Goal: Task Accomplishment & Management: Manage account settings

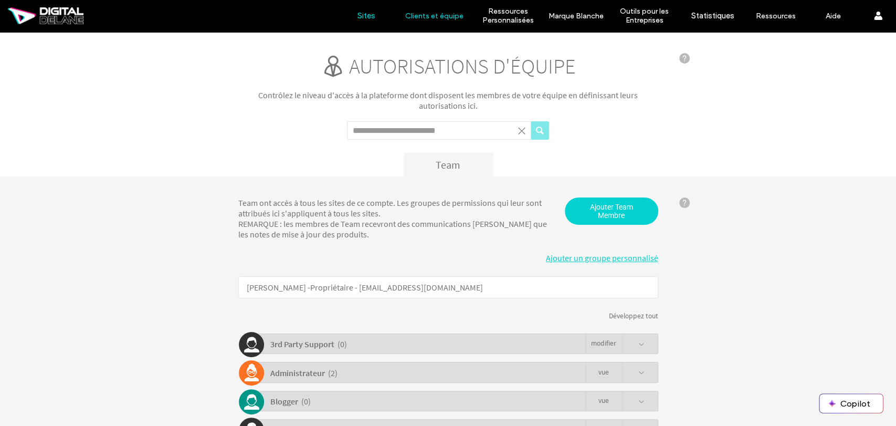
click at [362, 11] on label "Sites" at bounding box center [367, 15] width 18 height 9
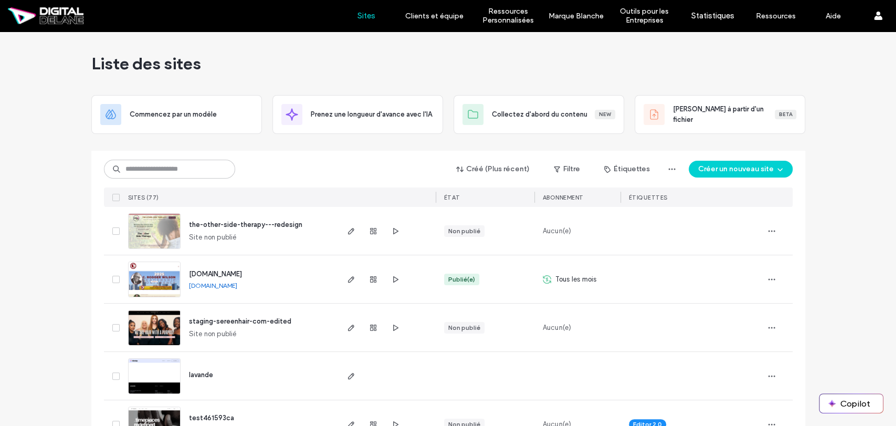
click at [251, 224] on span "the-other-side-therapy---redesign" at bounding box center [245, 225] width 113 height 8
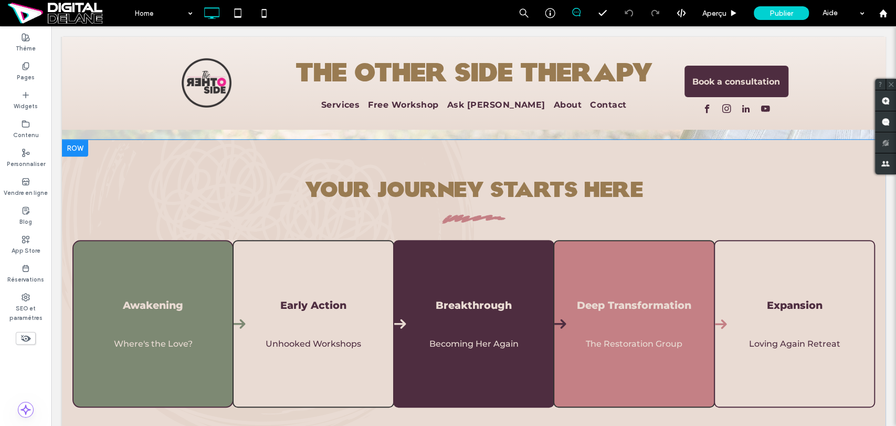
scroll to position [408, 0]
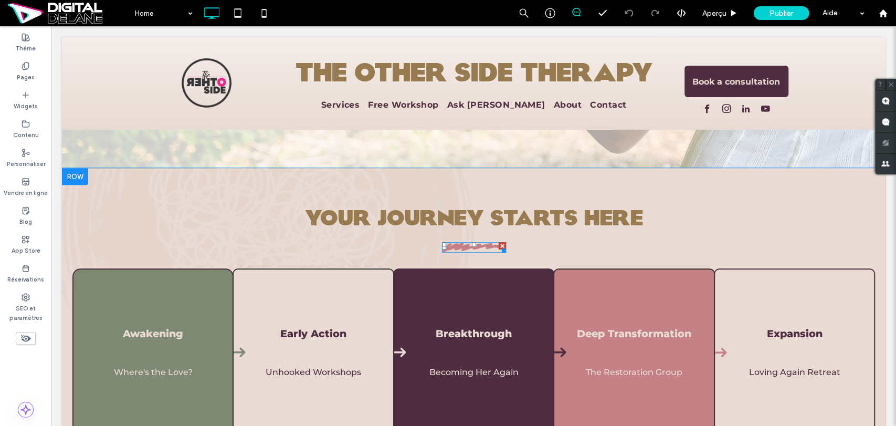
click at [472, 246] on div at bounding box center [474, 244] width 4 height 4
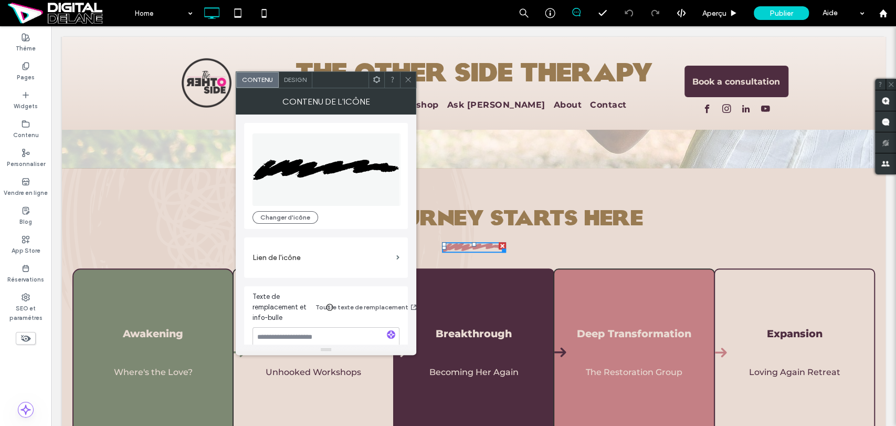
click at [406, 81] on icon at bounding box center [408, 80] width 8 height 8
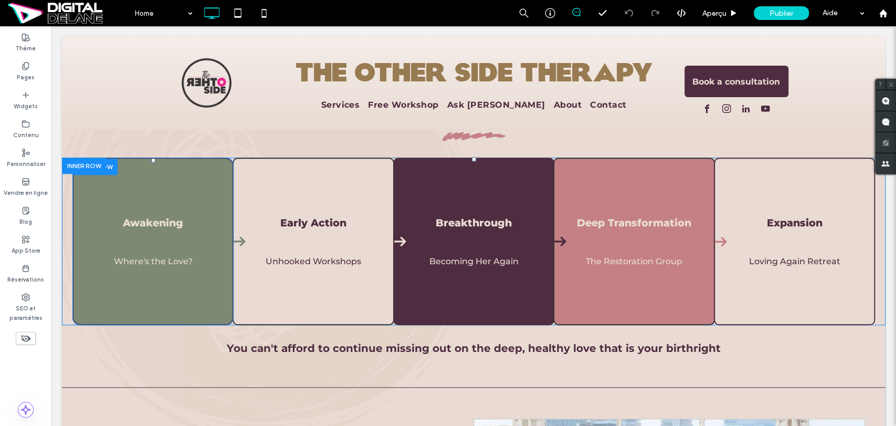
scroll to position [525, 0]
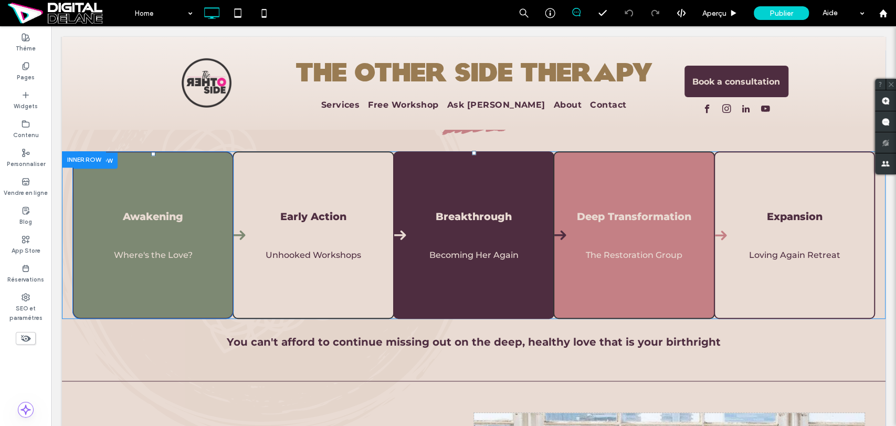
click at [113, 162] on div at bounding box center [96, 160] width 44 height 16
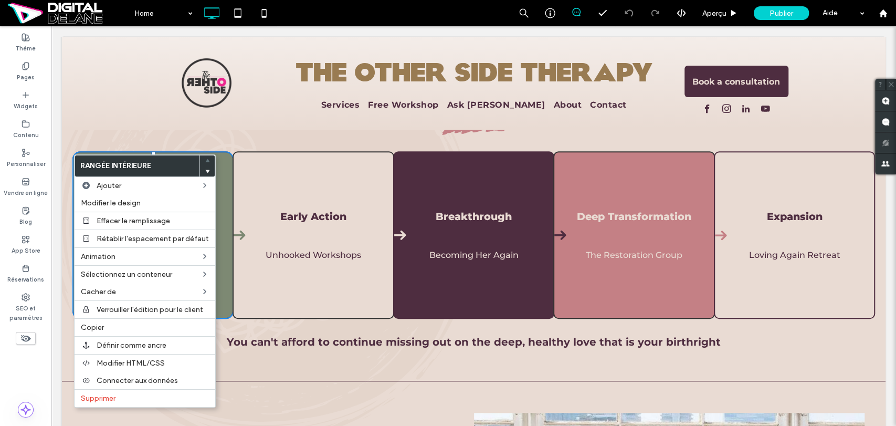
click at [231, 139] on div "YOUR JOURNEY STARTS HERE Awakening Where's the Love? A free guide to get you st…" at bounding box center [474, 413] width 824 height 662
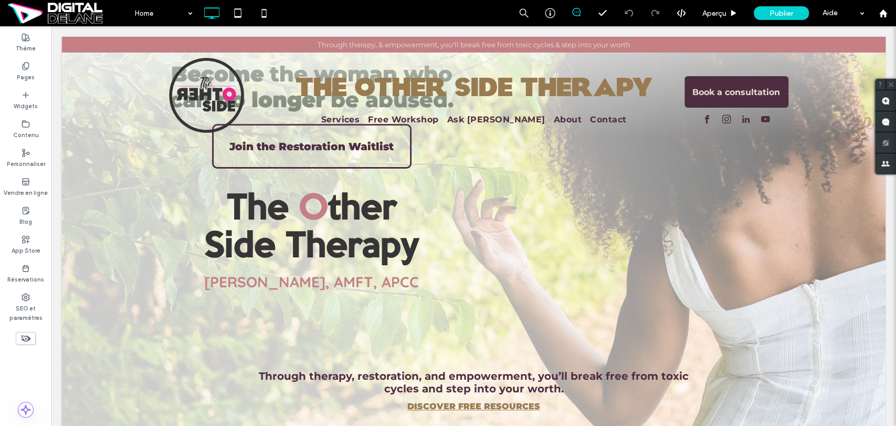
scroll to position [0, 0]
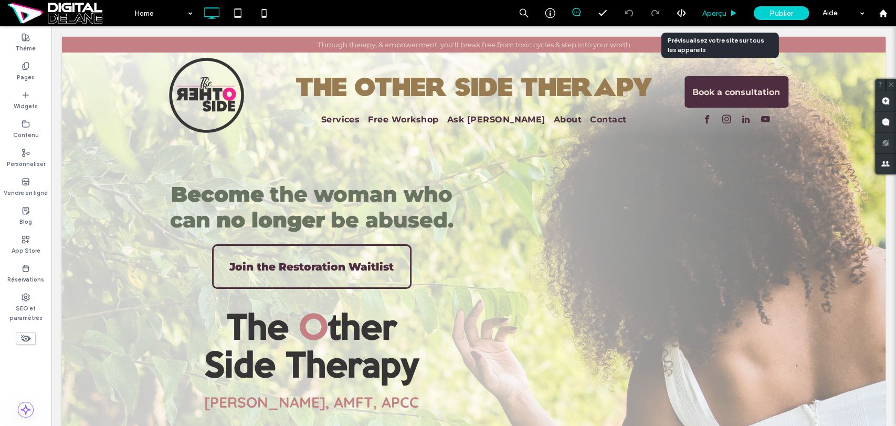
click at [723, 20] on div "Aperçu" at bounding box center [720, 13] width 51 height 26
click at [719, 13] on span "Aperçu" at bounding box center [715, 13] width 24 height 9
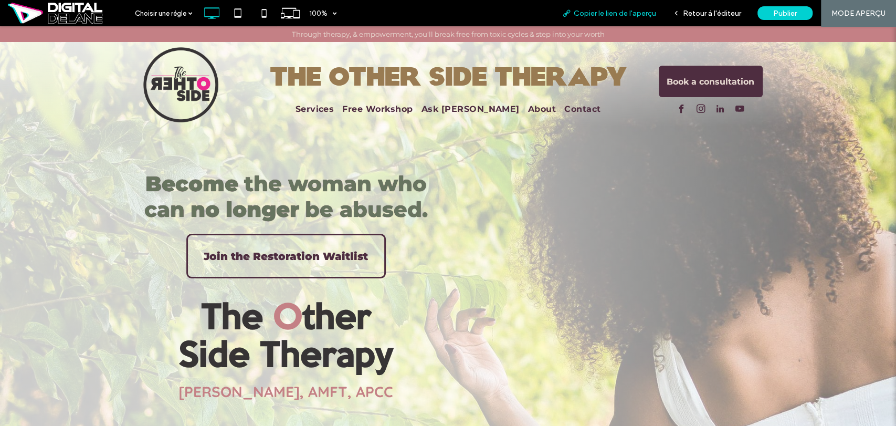
click at [629, 17] on span "Copier le lien de l'aperçu" at bounding box center [615, 13] width 82 height 9
click at [237, 17] on use at bounding box center [237, 12] width 7 height 9
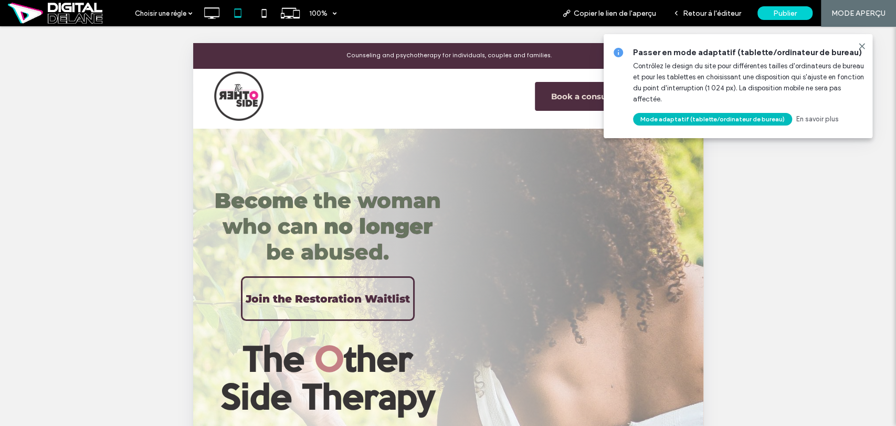
click at [725, 122] on button "Mode adaptatif (tablette/ordinateur de bureau)" at bounding box center [712, 119] width 159 height 13
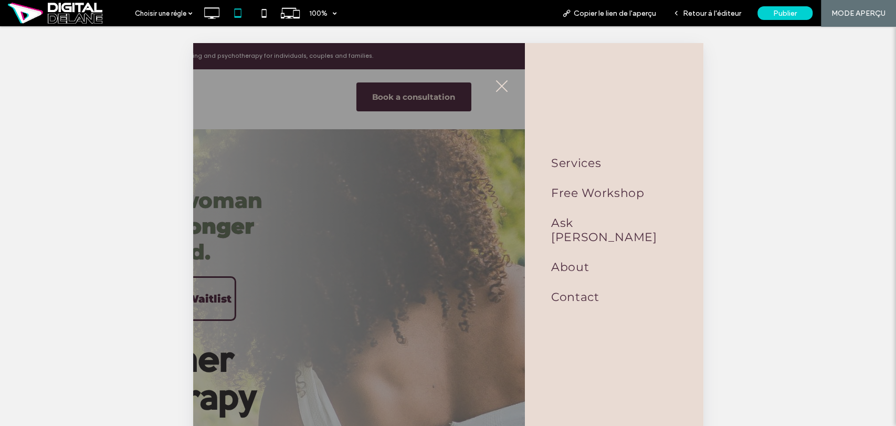
click at [497, 79] on button "menu" at bounding box center [501, 85] width 27 height 27
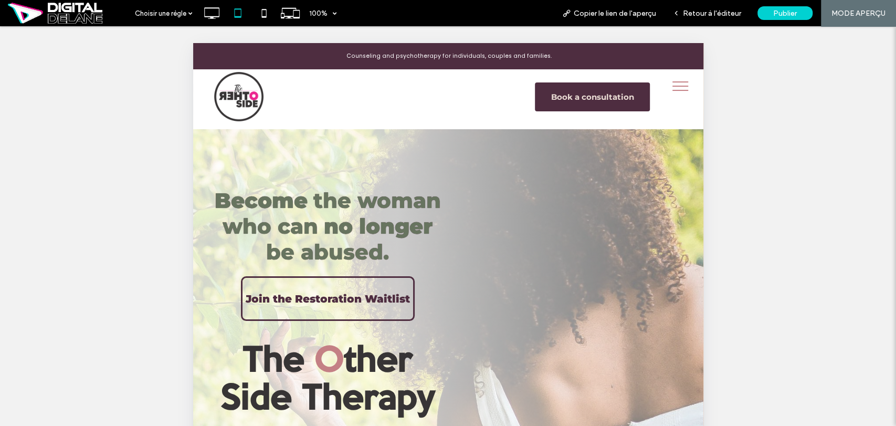
click at [674, 84] on button "menu" at bounding box center [679, 85] width 27 height 27
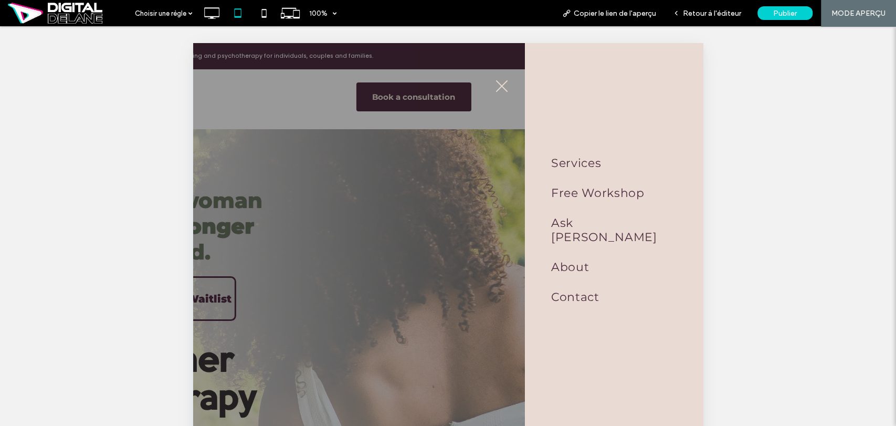
click at [504, 82] on button "menu" at bounding box center [501, 85] width 27 height 27
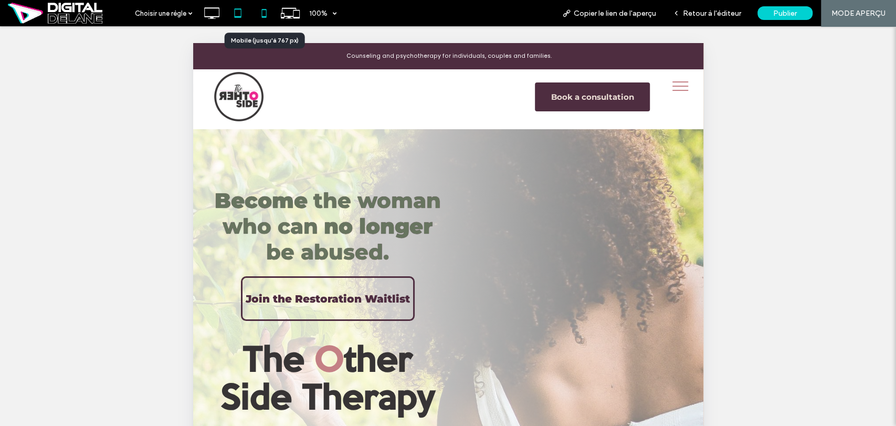
click at [264, 12] on icon at bounding box center [264, 13] width 21 height 21
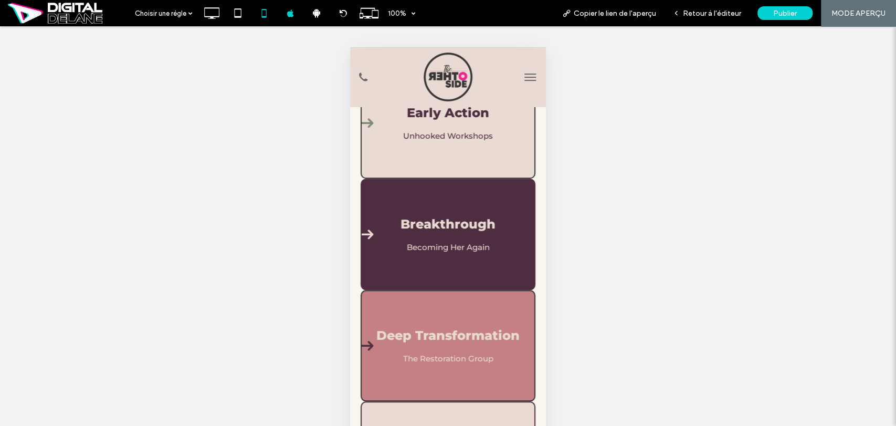
scroll to position [642, 0]
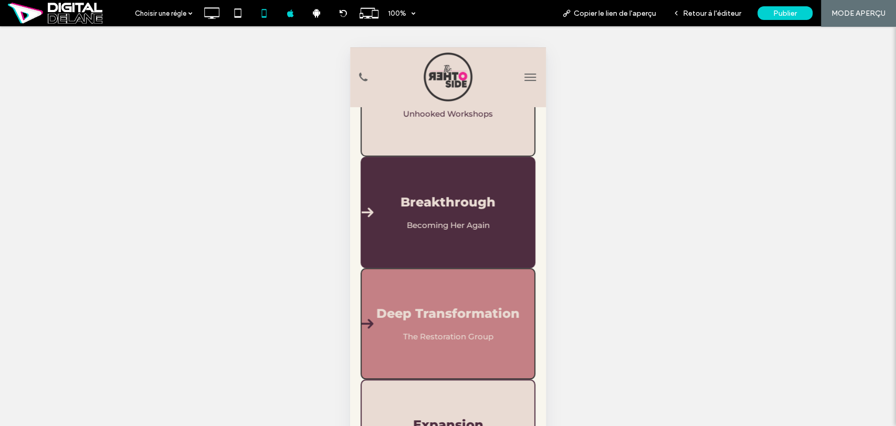
click at [525, 72] on button "menu" at bounding box center [530, 77] width 21 height 21
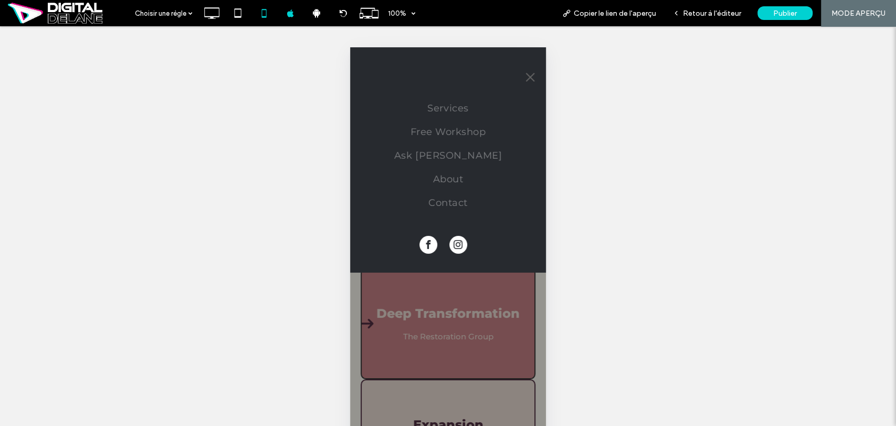
click at [528, 77] on span "menu" at bounding box center [531, 77] width 12 height 1
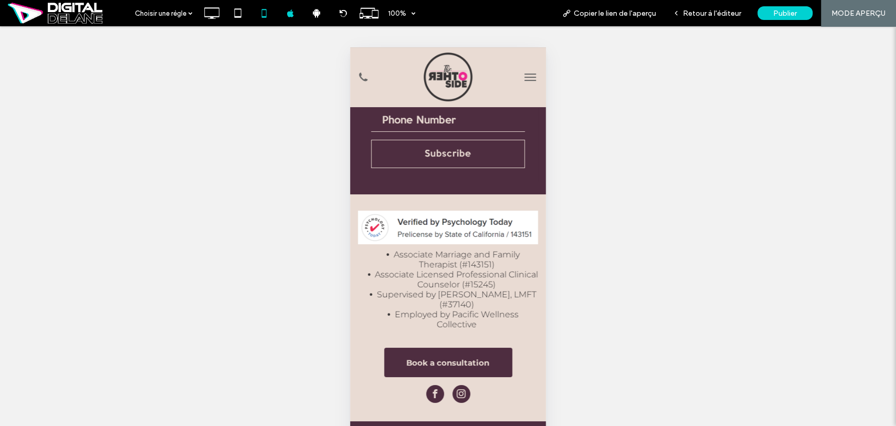
scroll to position [2555, 0]
click at [319, 16] on icon at bounding box center [316, 12] width 9 height 9
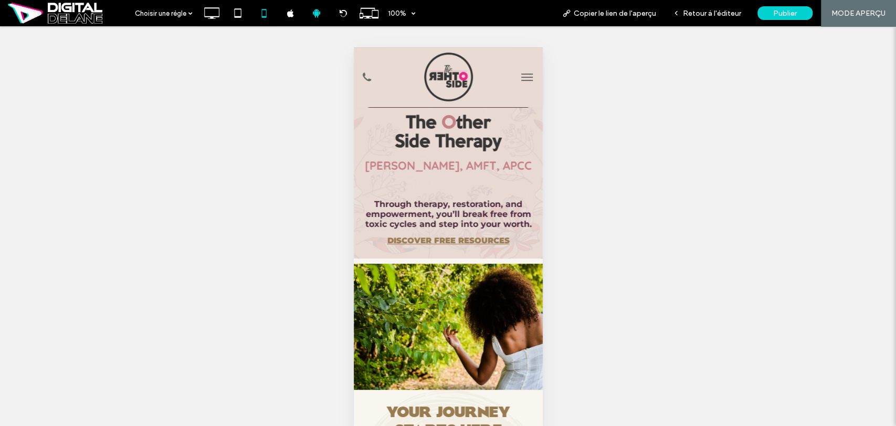
scroll to position [0, 0]
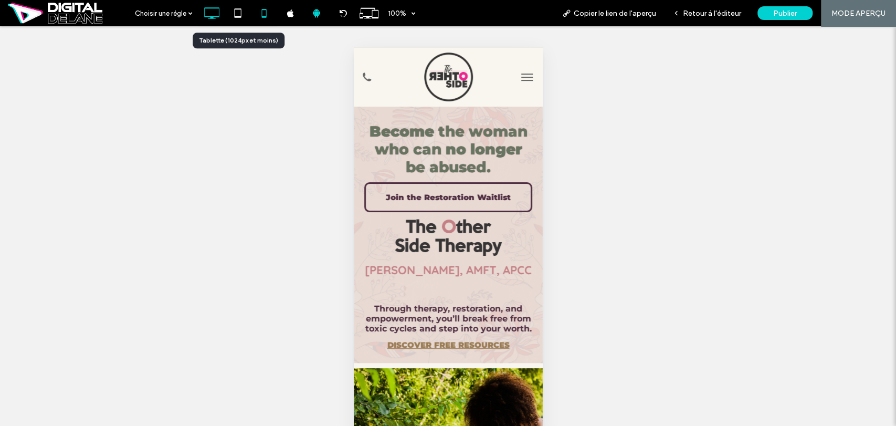
click at [215, 10] on icon at bounding box center [211, 13] width 21 height 21
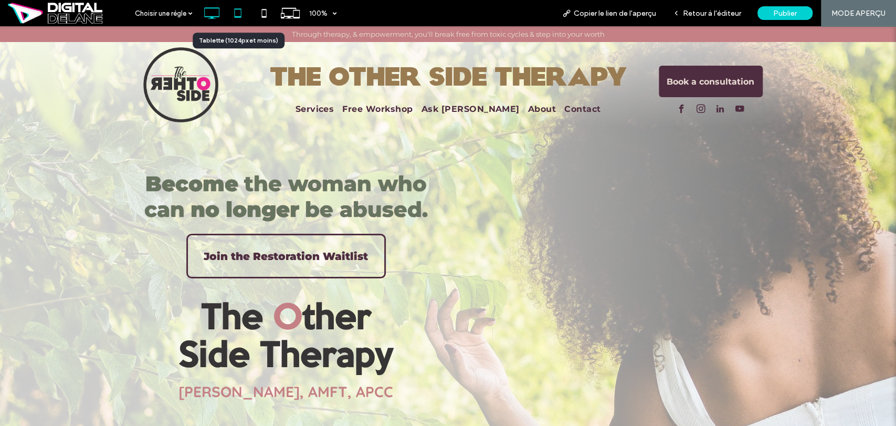
click at [242, 11] on icon at bounding box center [237, 13] width 21 height 21
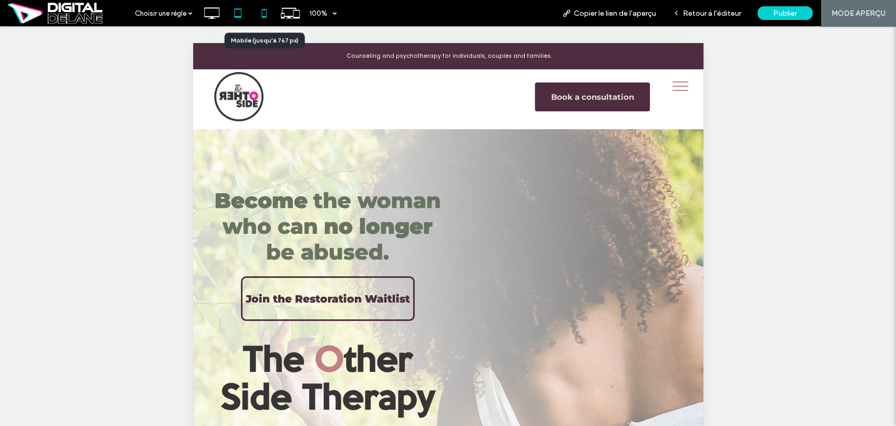
click at [264, 22] on icon at bounding box center [264, 13] width 21 height 21
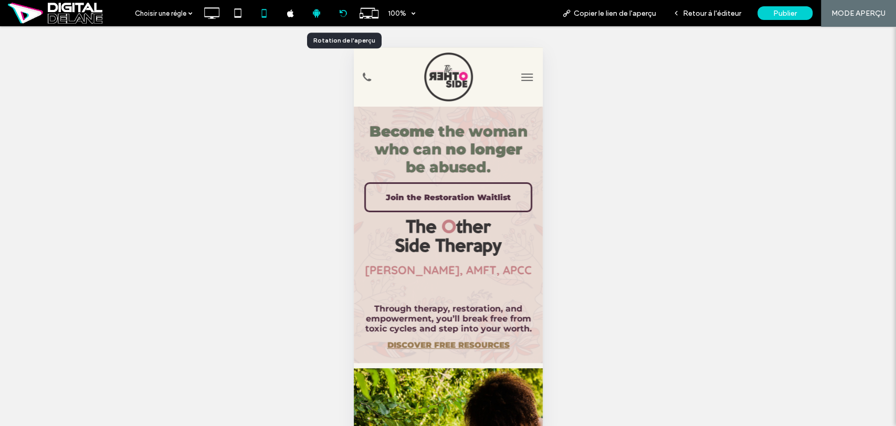
click at [340, 15] on icon at bounding box center [343, 13] width 8 height 8
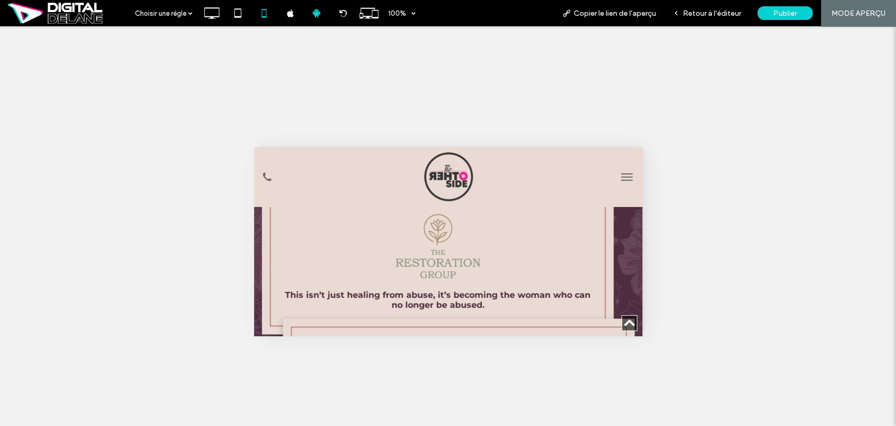
scroll to position [1407, 0]
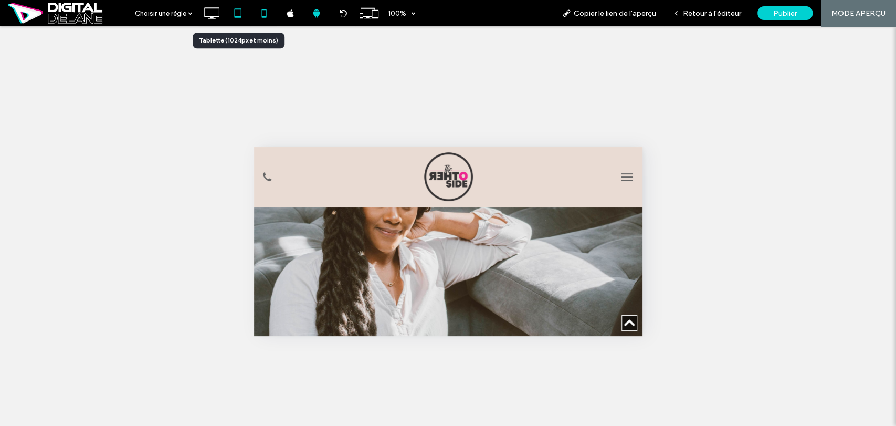
click at [239, 14] on icon at bounding box center [237, 13] width 21 height 21
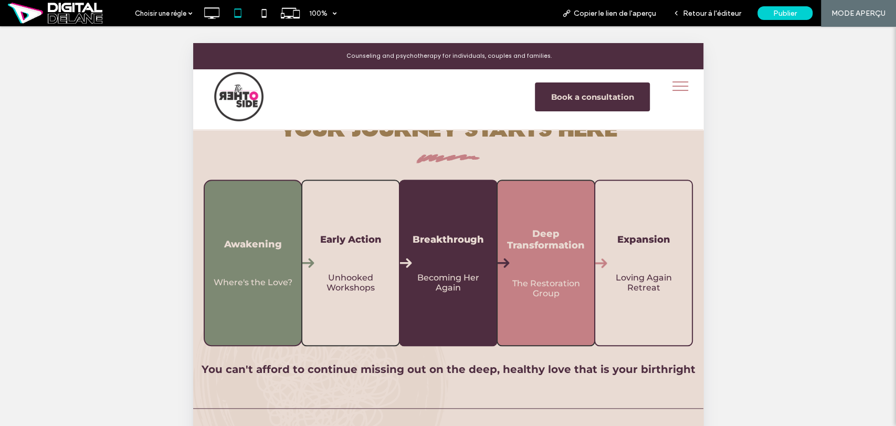
scroll to position [410, 0]
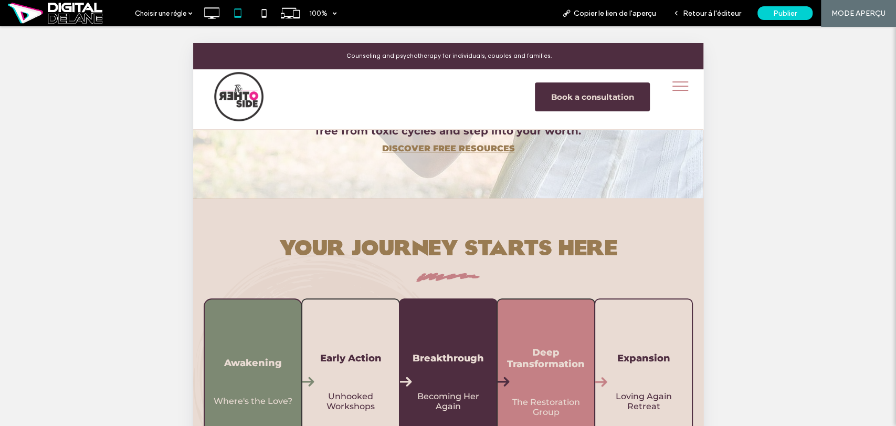
click at [671, 87] on button "menu" at bounding box center [679, 85] width 27 height 27
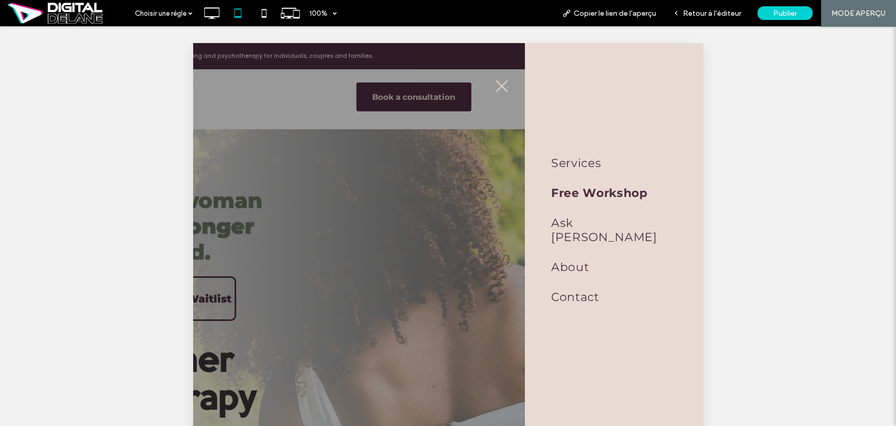
click at [611, 196] on span "Free Workshop" at bounding box center [599, 193] width 97 height 14
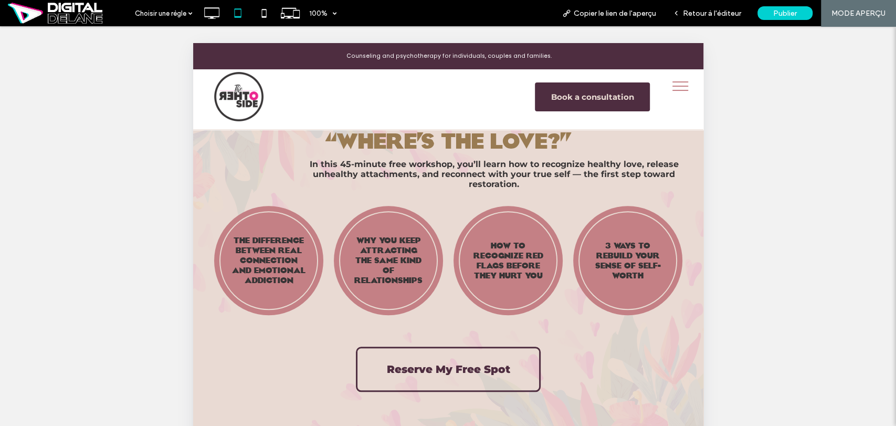
scroll to position [466, 0]
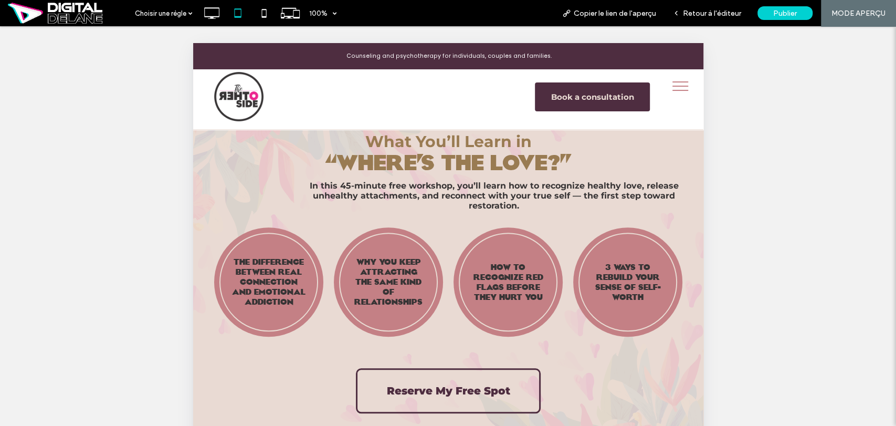
click at [278, 286] on span "The difference between real connection and emotional addiction" at bounding box center [269, 282] width 74 height 48
click at [393, 284] on span "Why you keep attracting the same kind of relationships" at bounding box center [388, 282] width 68 height 48
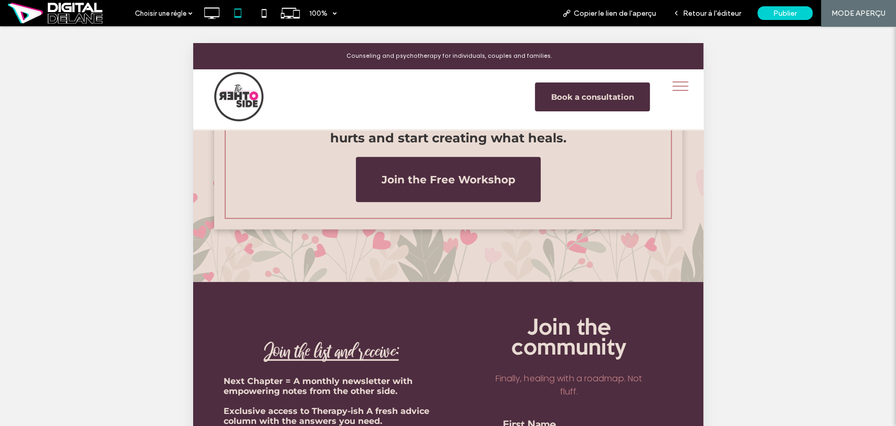
scroll to position [1923, 0]
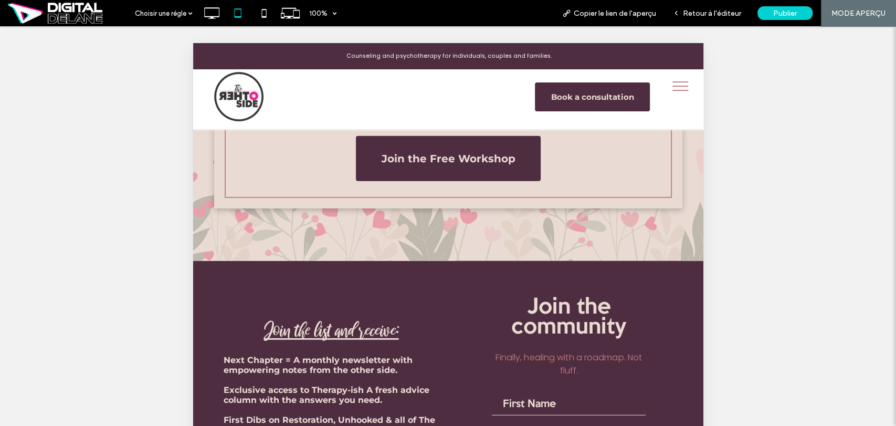
click at [672, 86] on span "menu" at bounding box center [680, 86] width 16 height 1
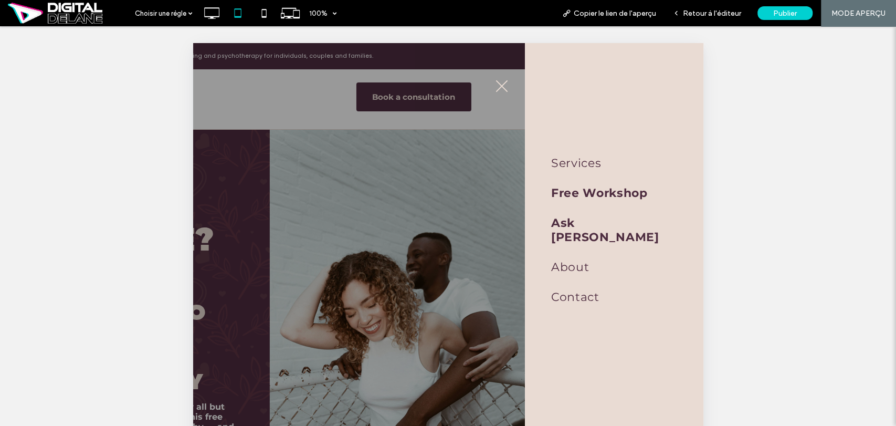
click at [597, 225] on span "Ask [PERSON_NAME]" at bounding box center [614, 230] width 126 height 28
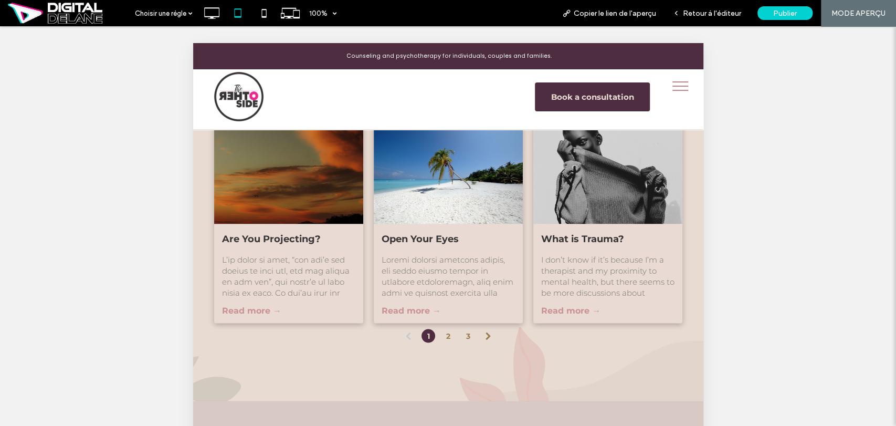
scroll to position [1225, 0]
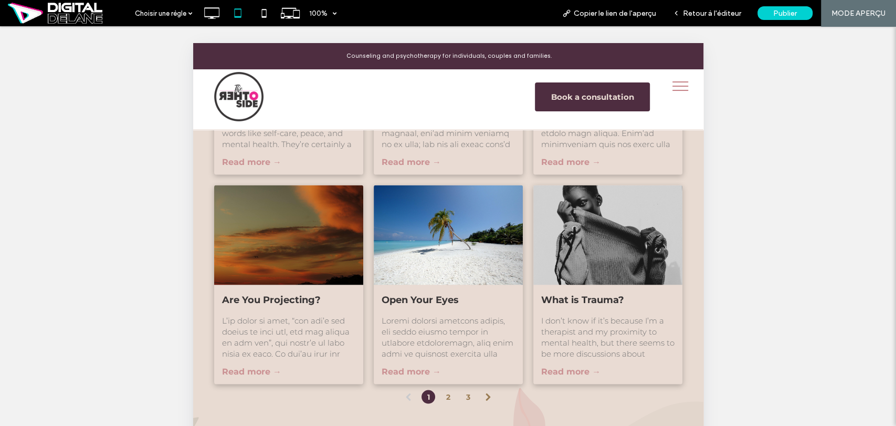
click at [444, 388] on link "2" at bounding box center [448, 396] width 17 height 17
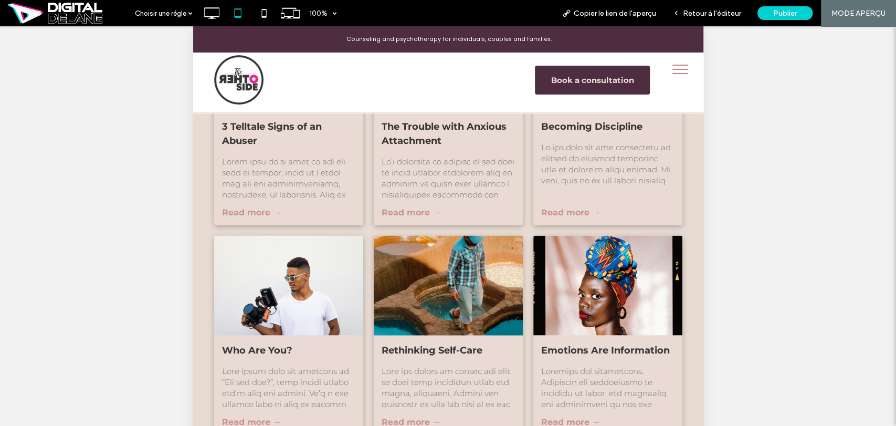
scroll to position [1209, 0]
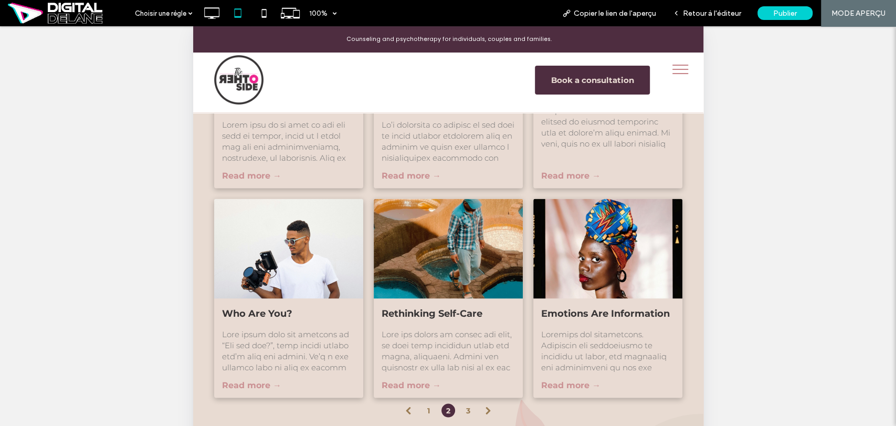
click at [466, 402] on link "3" at bounding box center [468, 410] width 17 height 17
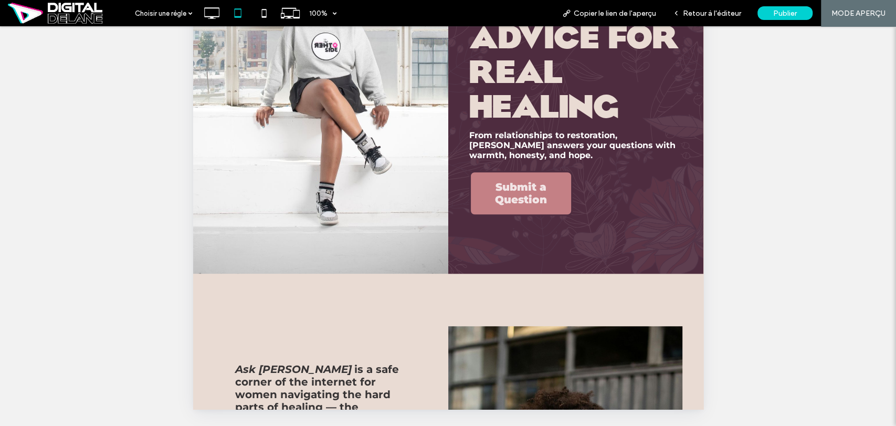
scroll to position [0, 0]
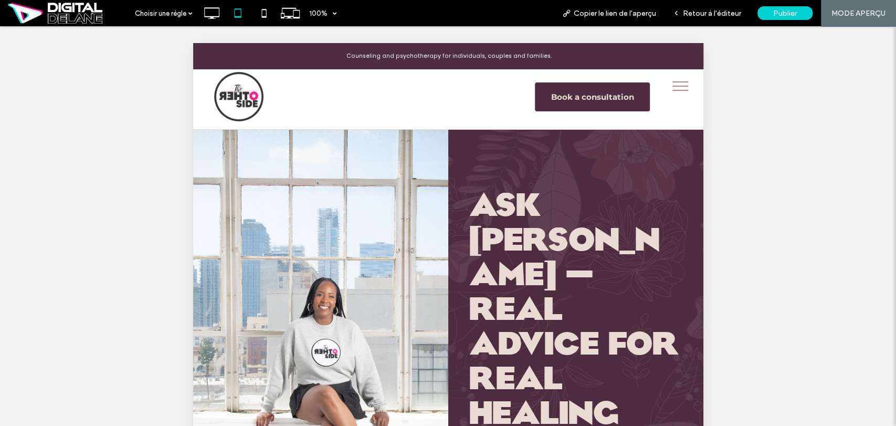
click at [670, 85] on button "menu" at bounding box center [679, 85] width 27 height 27
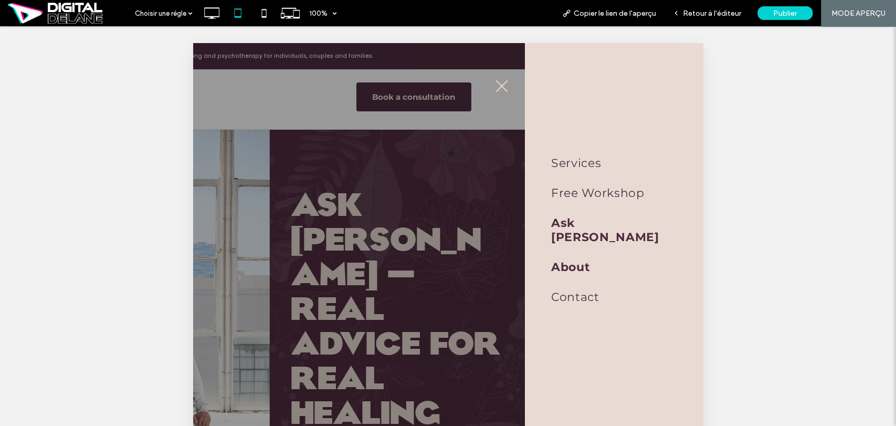
click at [588, 260] on span "About" at bounding box center [570, 267] width 39 height 14
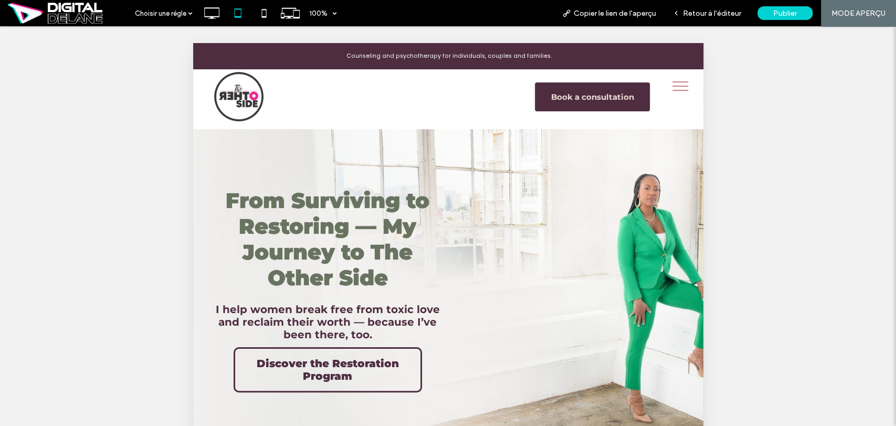
click at [666, 85] on button "menu" at bounding box center [679, 85] width 27 height 27
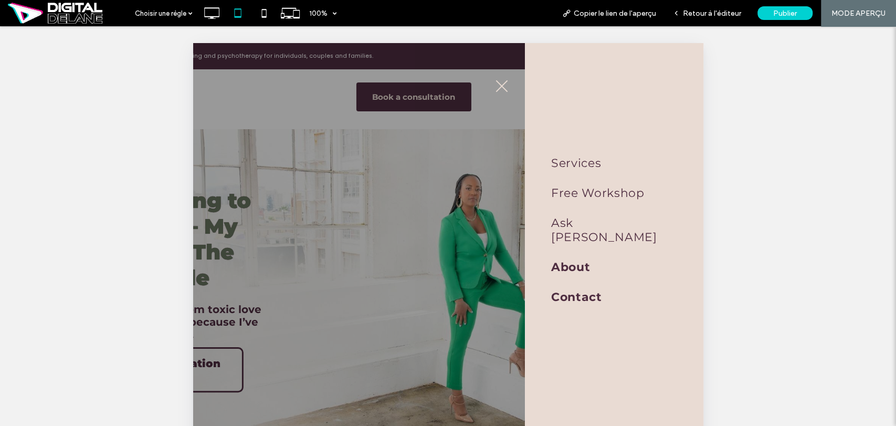
click at [587, 290] on span "Contact" at bounding box center [576, 297] width 51 height 14
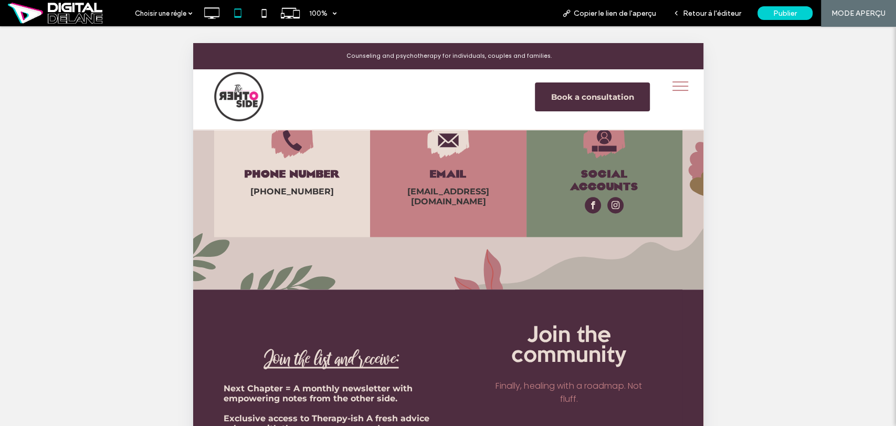
scroll to position [729, 0]
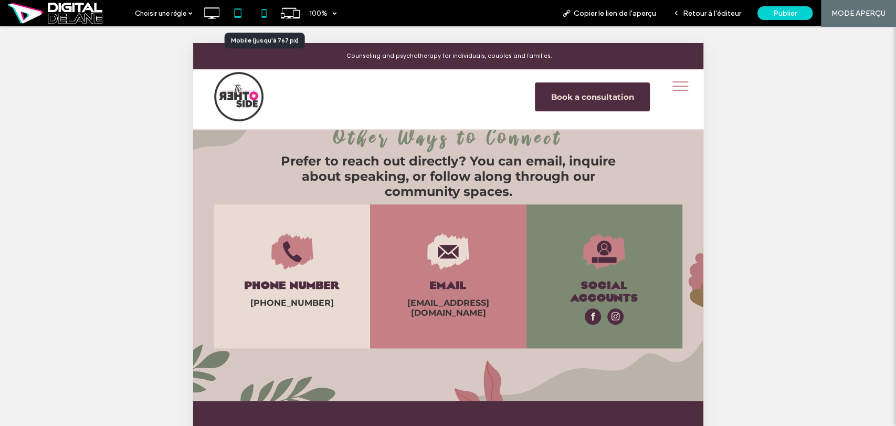
click at [259, 15] on icon at bounding box center [264, 13] width 21 height 21
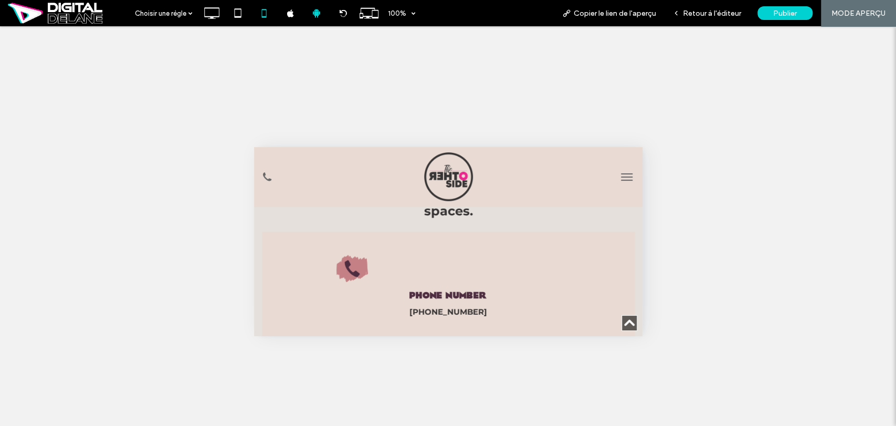
scroll to position [817, 0]
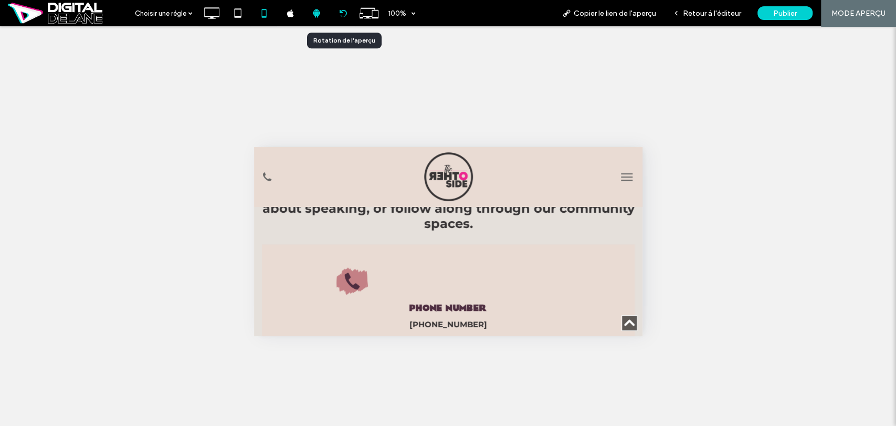
click at [344, 9] on icon at bounding box center [343, 13] width 8 height 8
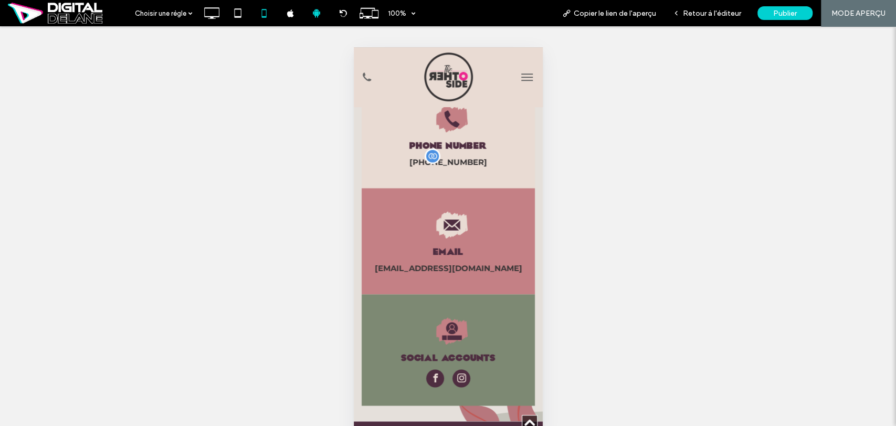
scroll to position [991, 0]
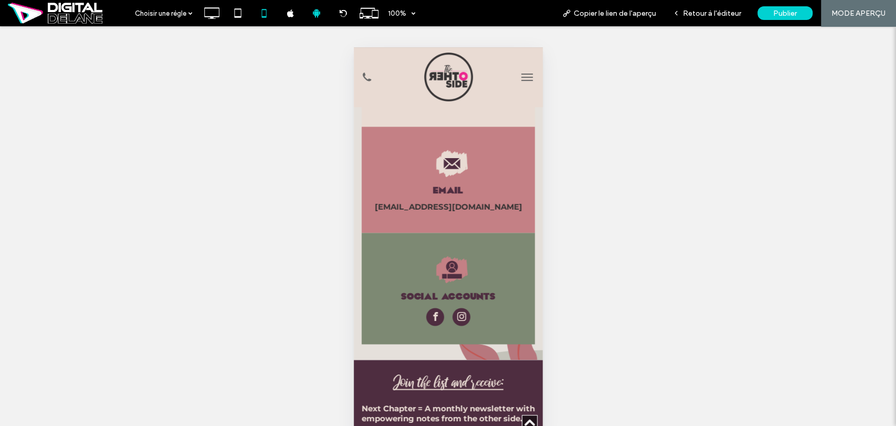
click at [456, 270] on icon at bounding box center [452, 269] width 20 height 18
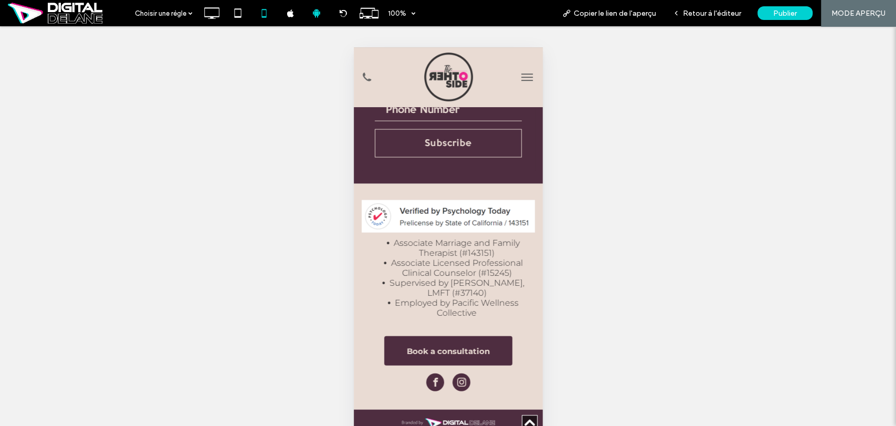
scroll to position [1595, 0]
click at [203, 19] on icon at bounding box center [211, 13] width 21 height 21
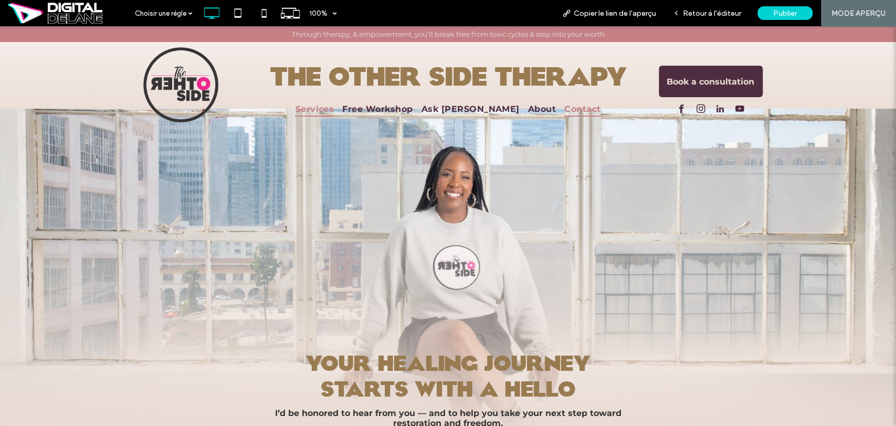
scroll to position [0, 0]
click at [334, 107] on span "Services" at bounding box center [314, 108] width 39 height 15
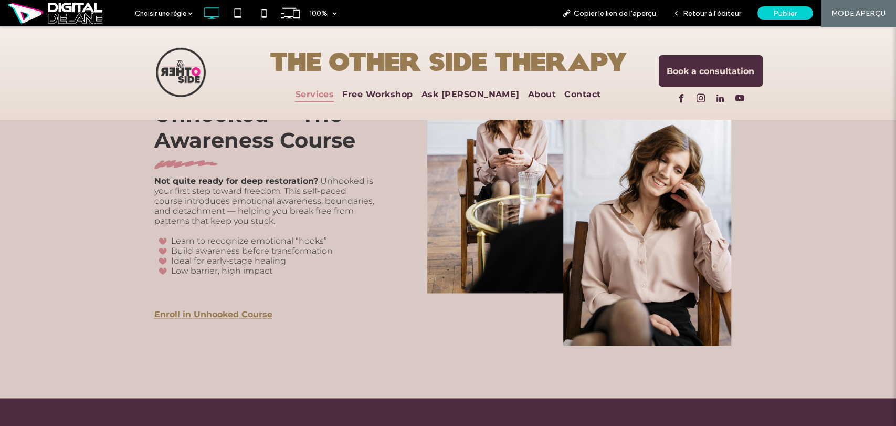
scroll to position [758, 0]
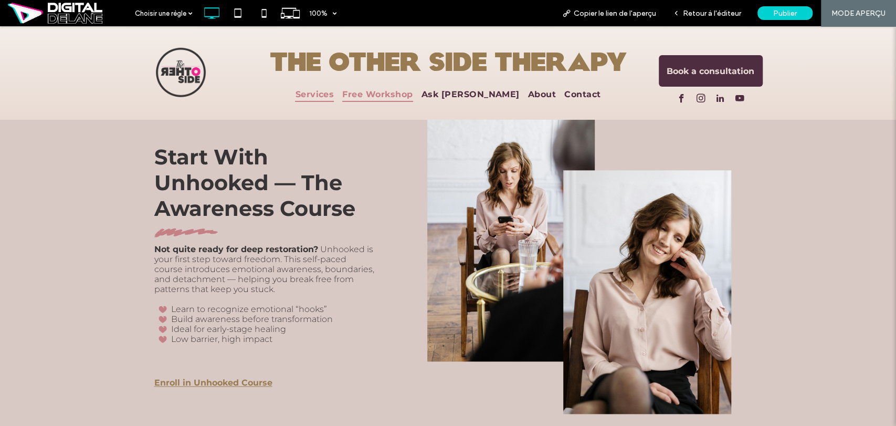
click at [408, 89] on span "Free Workshop" at bounding box center [377, 94] width 70 height 15
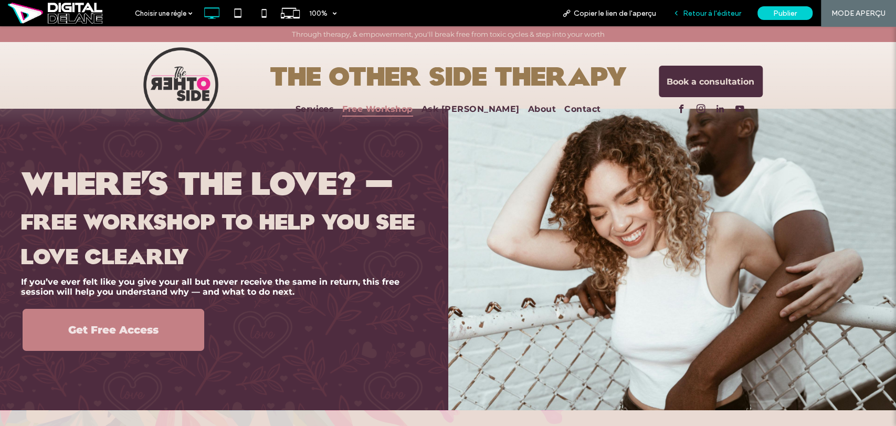
click at [688, 18] on div "Retour à l'éditeur" at bounding box center [707, 13] width 85 height 26
click at [699, 16] on span "Retour à l'éditeur" at bounding box center [712, 13] width 58 height 9
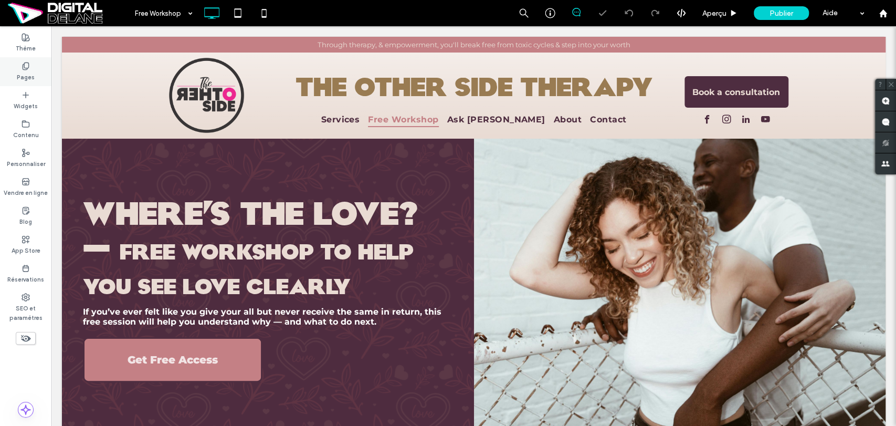
click at [21, 74] on label "Pages" at bounding box center [26, 76] width 18 height 12
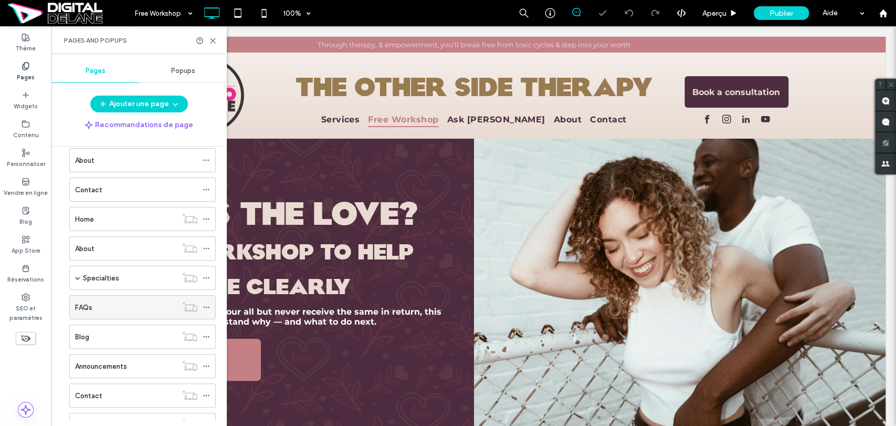
scroll to position [350, 0]
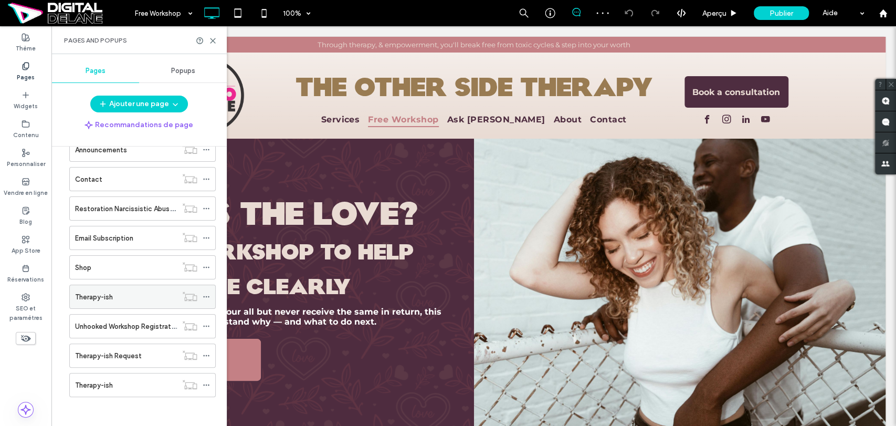
click at [142, 300] on div "Therapy-ish" at bounding box center [126, 296] width 102 height 23
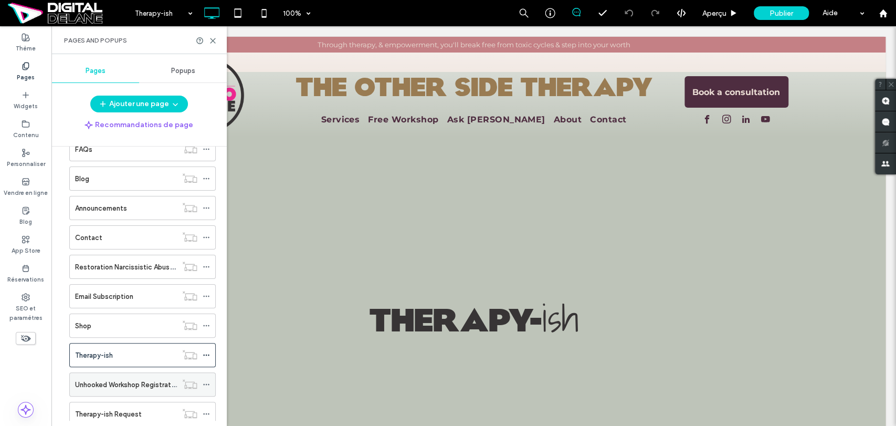
scroll to position [350, 0]
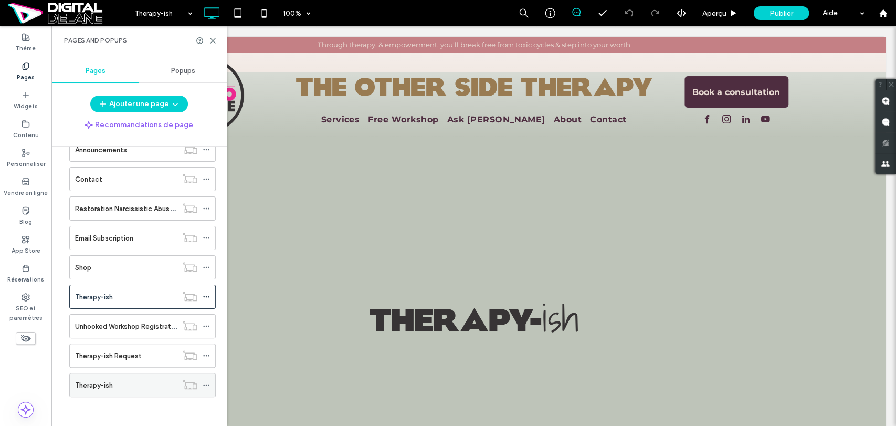
click at [111, 385] on label "Therapy-ish" at bounding box center [94, 385] width 38 height 18
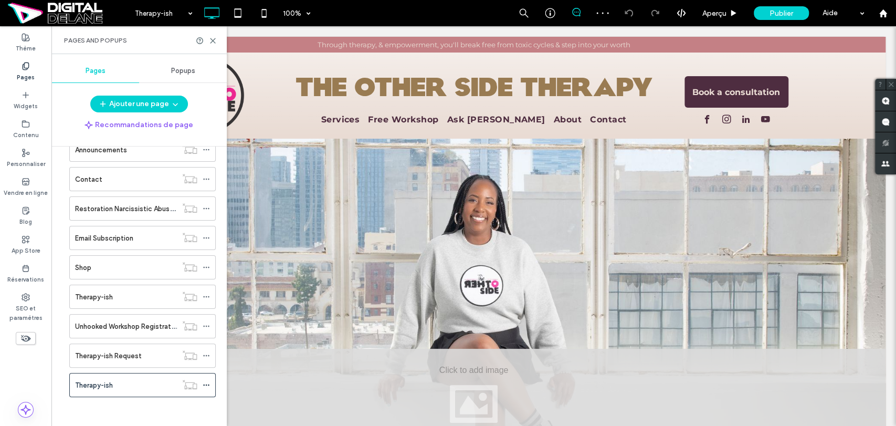
click at [211, 44] on div "Pages and Popups" at bounding box center [139, 40] width 150 height 8
click at [212, 37] on icon at bounding box center [213, 41] width 8 height 8
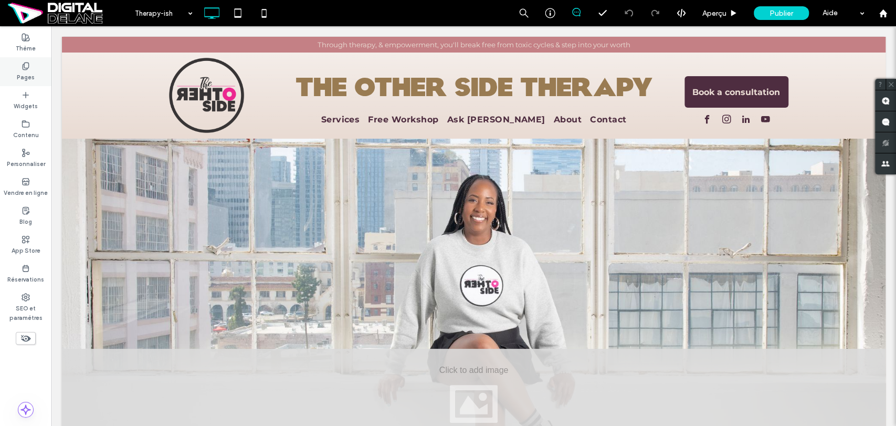
click at [28, 74] on label "Pages" at bounding box center [26, 76] width 18 height 12
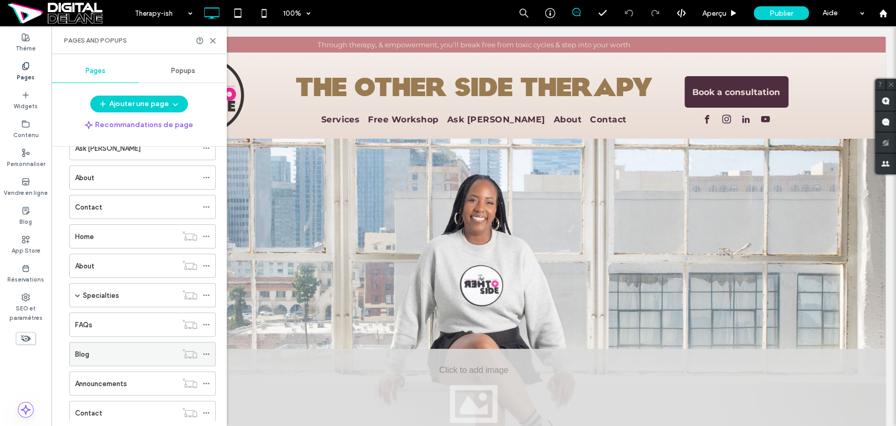
scroll to position [175, 0]
click at [83, 236] on label "Specialties" at bounding box center [101, 237] width 36 height 18
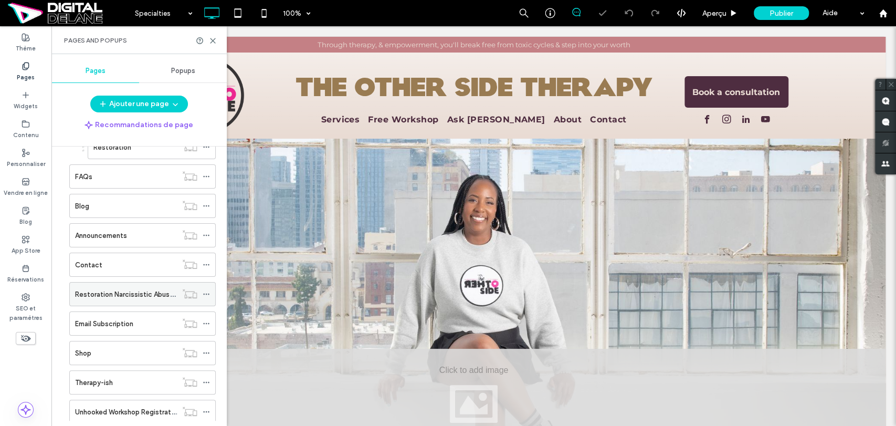
scroll to position [291, 0]
click at [128, 319] on label "Email Subscription" at bounding box center [104, 321] width 58 height 18
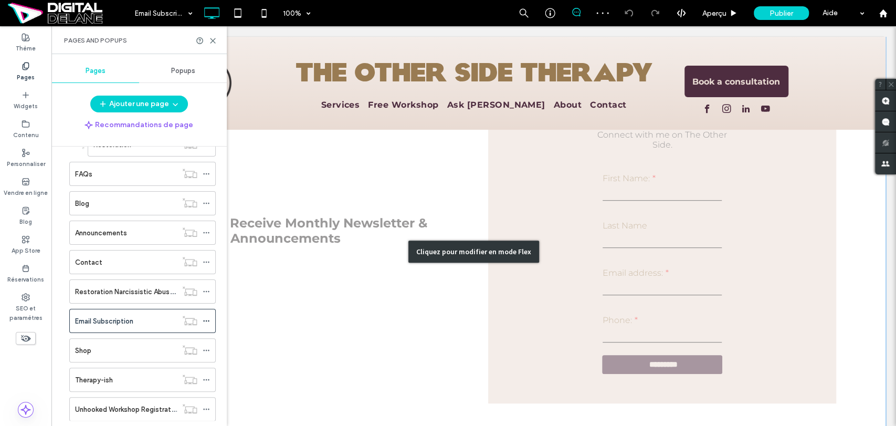
scroll to position [350, 0]
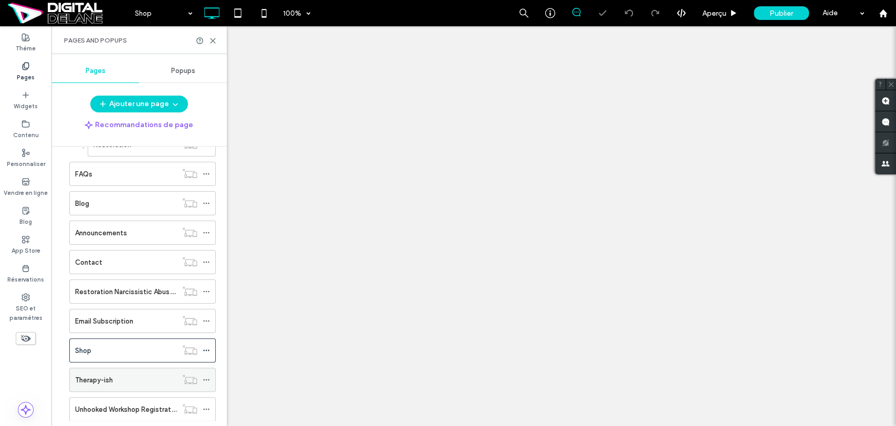
click at [130, 375] on div "Therapy-ish" at bounding box center [126, 379] width 102 height 11
click at [141, 403] on label "Unhooked Workshop Registration" at bounding box center [128, 409] width 106 height 18
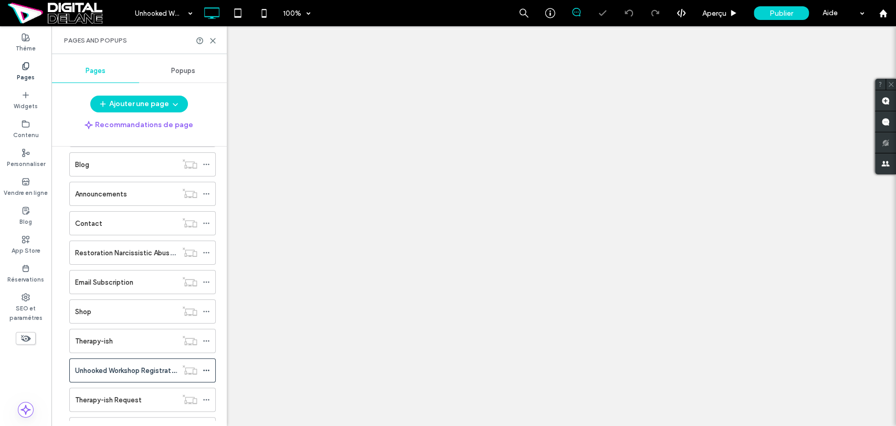
scroll to position [374, 0]
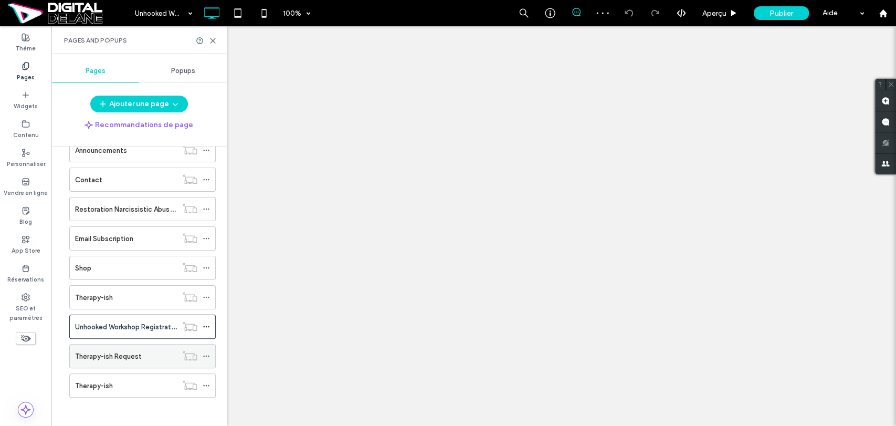
click at [126, 351] on label "Therapy-ish Request" at bounding box center [108, 356] width 67 height 18
click at [146, 374] on div "Therapy-ish" at bounding box center [126, 385] width 102 height 23
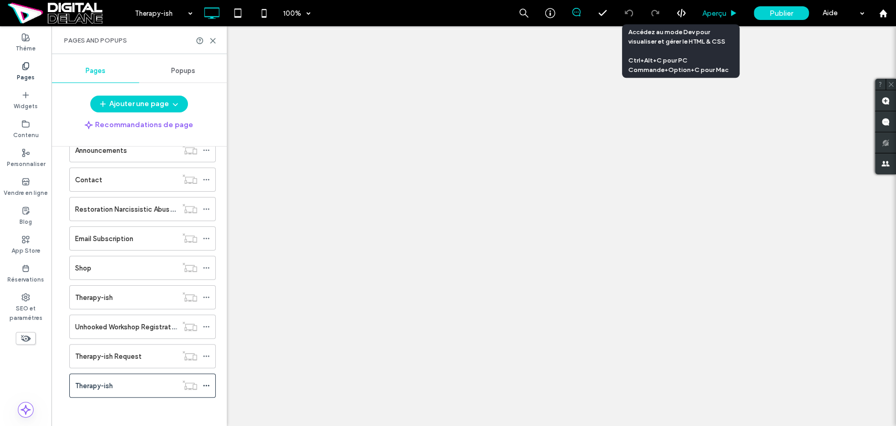
click at [706, 11] on span "Aperçu" at bounding box center [715, 13] width 24 height 9
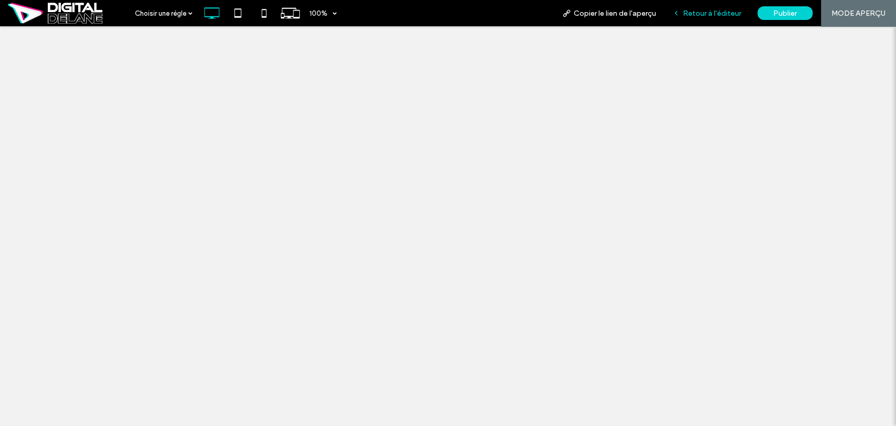
click at [695, 15] on span "Retour à l'éditeur" at bounding box center [712, 13] width 58 height 9
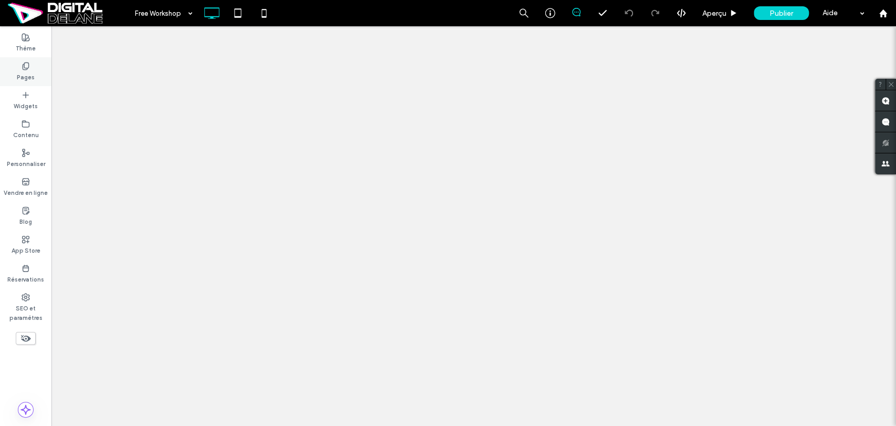
click at [32, 74] on label "Pages" at bounding box center [26, 76] width 18 height 12
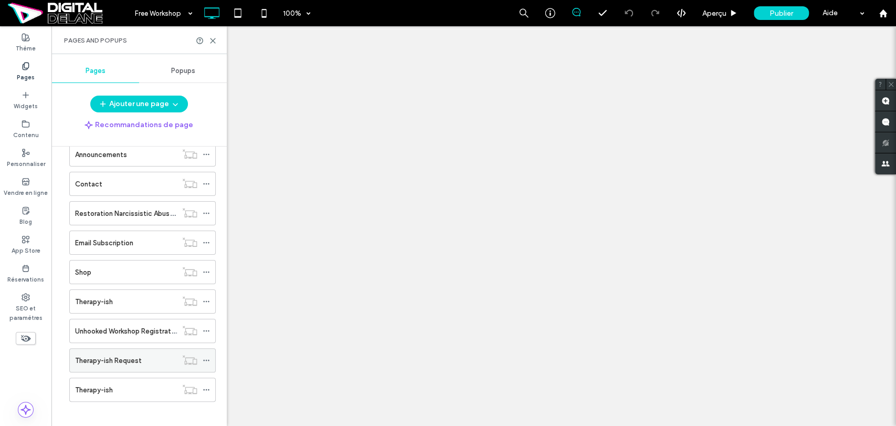
scroll to position [374, 0]
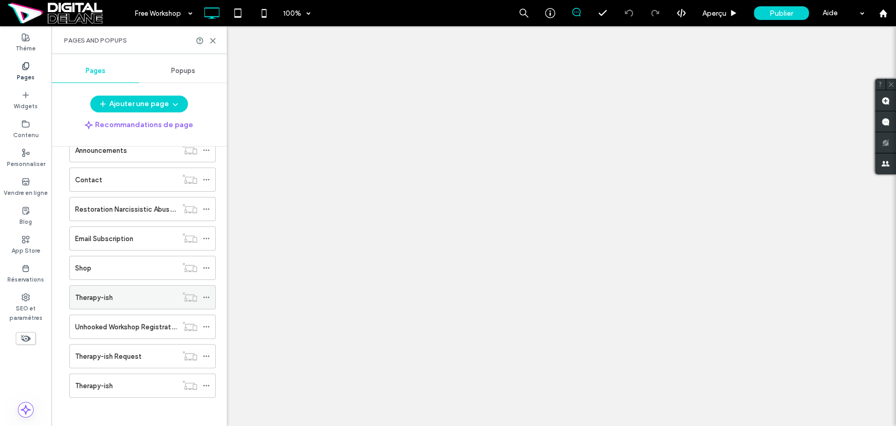
click at [89, 292] on label "Therapy-ish" at bounding box center [94, 297] width 38 height 18
click at [117, 376] on div "Therapy-ish" at bounding box center [126, 385] width 102 height 23
click at [141, 351] on div "Therapy-ish Request" at bounding box center [126, 356] width 102 height 11
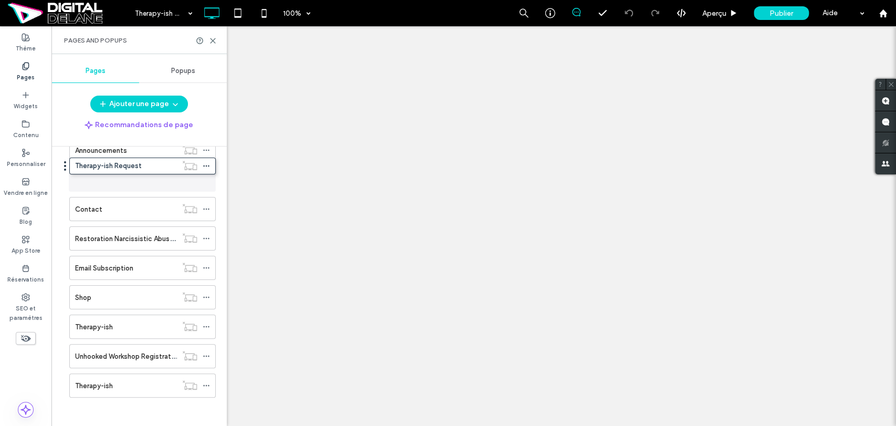
drag, startPoint x: 65, startPoint y: 351, endPoint x: 65, endPoint y: 167, distance: 183.8
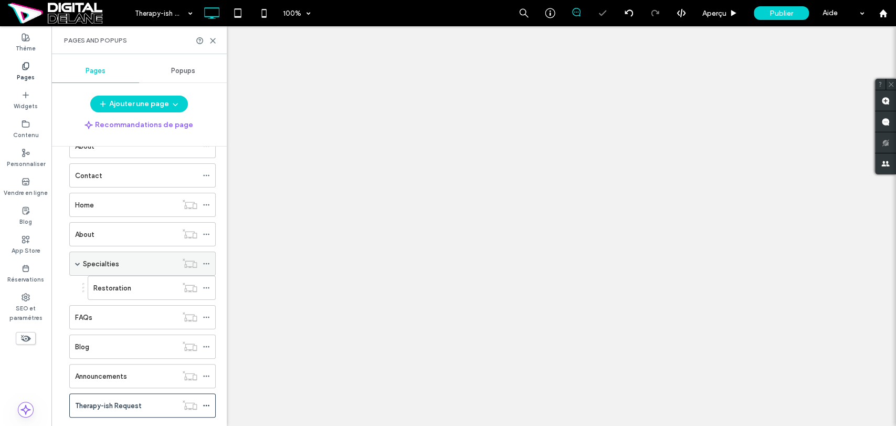
scroll to position [141, 0]
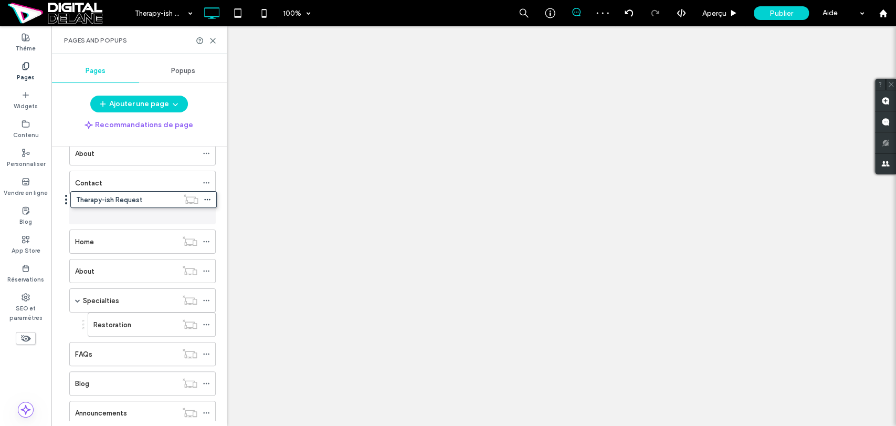
drag, startPoint x: 66, startPoint y: 409, endPoint x: 67, endPoint y: 205, distance: 203.8
click at [206, 210] on icon at bounding box center [206, 211] width 7 height 7
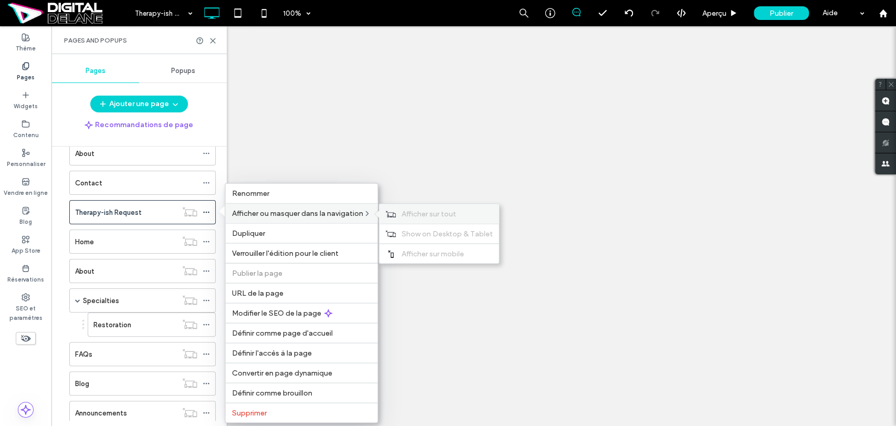
click at [410, 215] on span "Afficher sur tout" at bounding box center [428, 213] width 55 height 9
click at [207, 208] on icon at bounding box center [206, 211] width 7 height 7
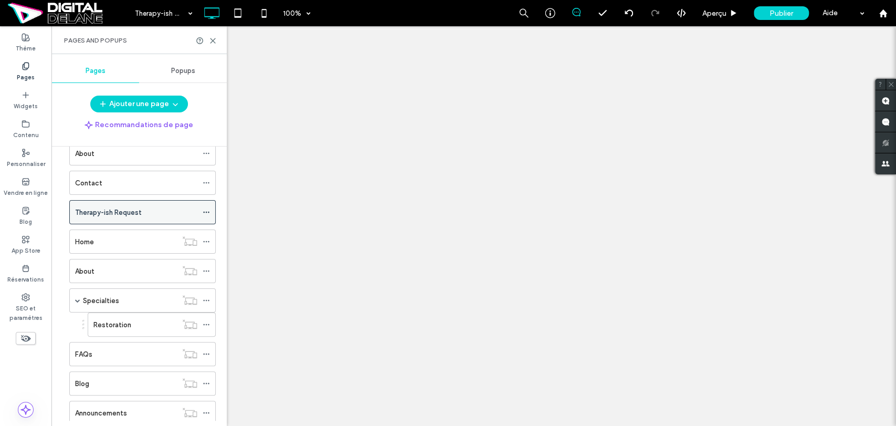
click at [206, 212] on icon at bounding box center [206, 211] width 7 height 7
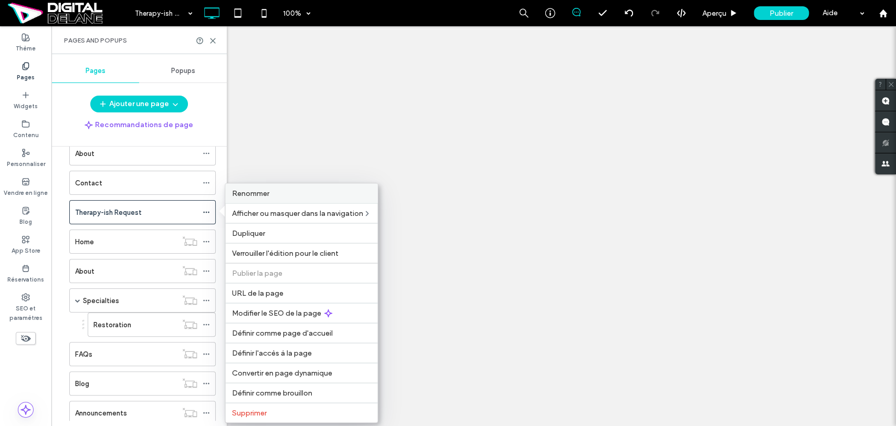
click at [269, 192] on label "Renommer" at bounding box center [302, 193] width 140 height 9
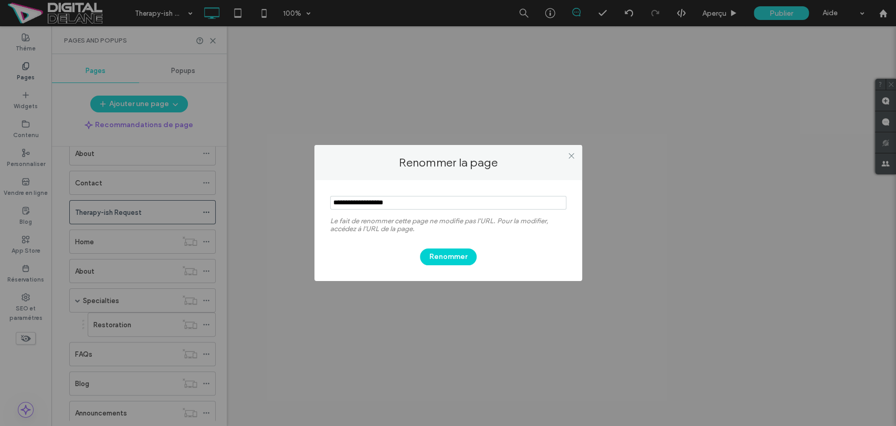
drag, startPoint x: 370, startPoint y: 203, endPoint x: 461, endPoint y: 208, distance: 91.0
click at [458, 208] on input "notEmpty" at bounding box center [448, 203] width 236 height 14
type input "**********"
click at [442, 257] on button "Renommer" at bounding box center [448, 256] width 57 height 17
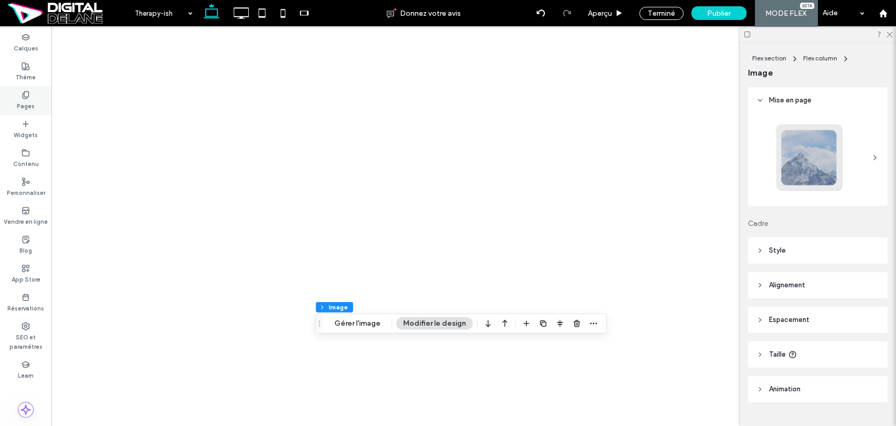
click at [27, 106] on label "Pages" at bounding box center [26, 105] width 18 height 12
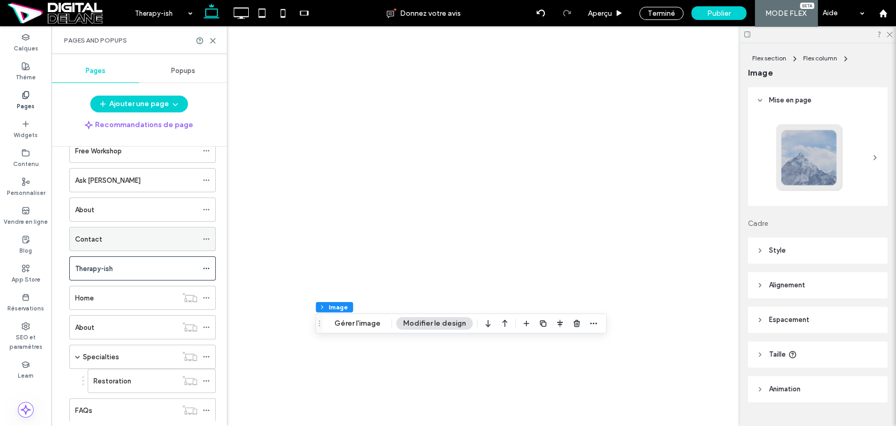
scroll to position [58, 0]
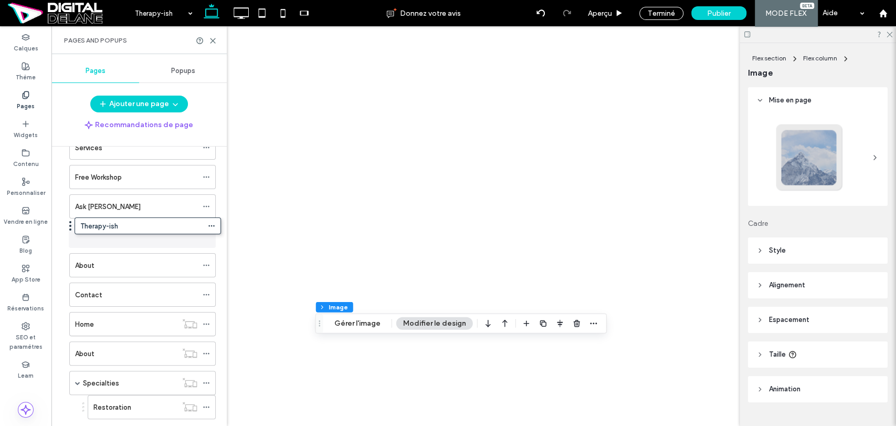
drag, startPoint x: 64, startPoint y: 293, endPoint x: 61, endPoint y: 235, distance: 57.8
click at [214, 39] on use at bounding box center [213, 40] width 5 height 5
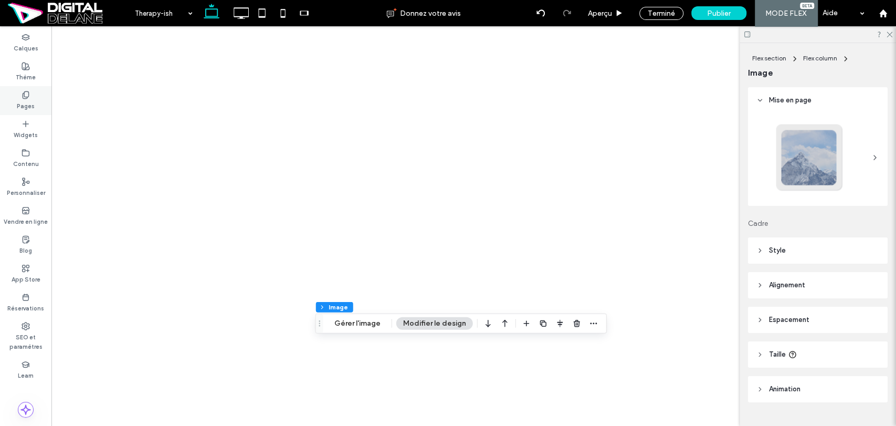
click at [28, 97] on use at bounding box center [26, 94] width 6 height 7
